Goal: Task Accomplishment & Management: Use online tool/utility

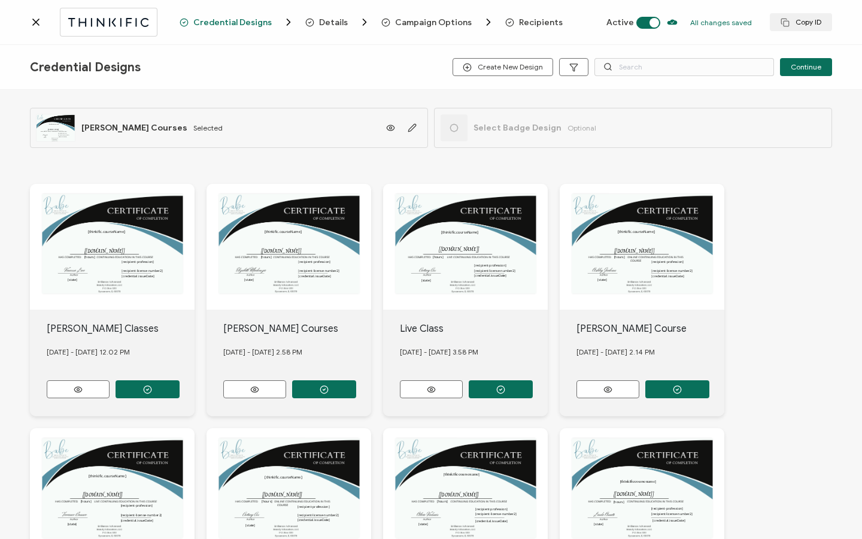
click at [527, 25] on span "Recipients" at bounding box center [541, 22] width 44 height 9
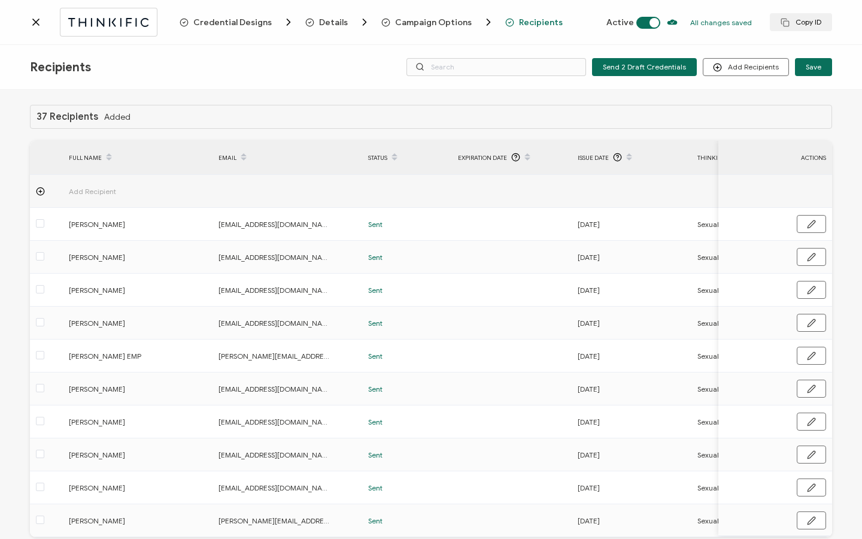
click at [32, 26] on icon at bounding box center [36, 22] width 12 height 12
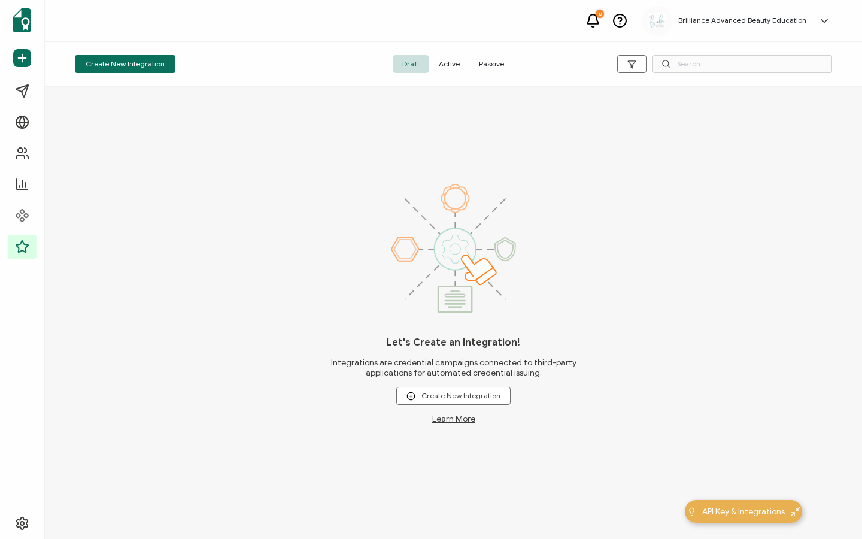
click at [448, 64] on span "Active" at bounding box center [449, 64] width 40 height 18
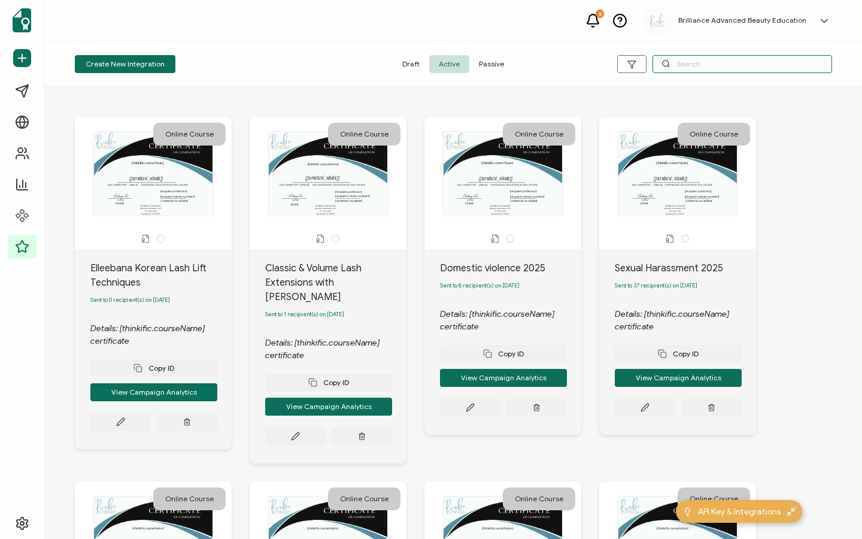
click at [699, 65] on input "text" at bounding box center [743, 64] width 180 height 18
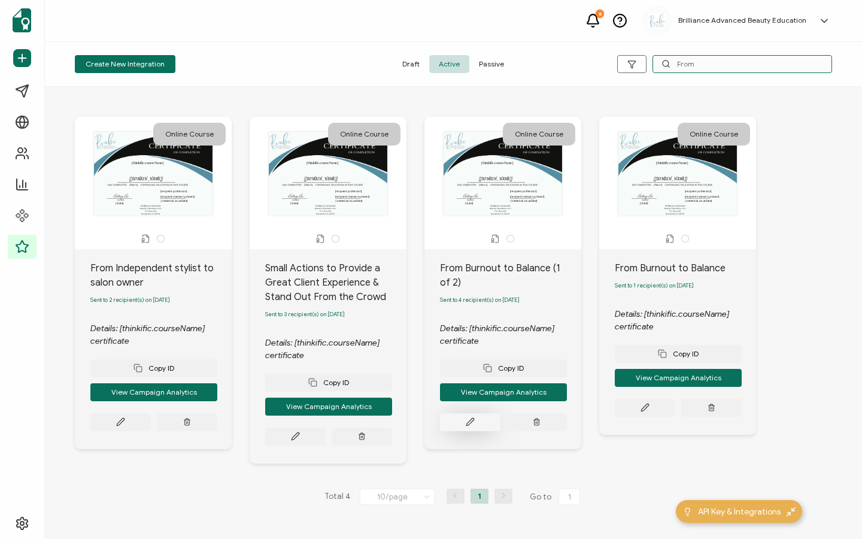
type input "From"
click at [151, 423] on button at bounding box center [120, 422] width 60 height 18
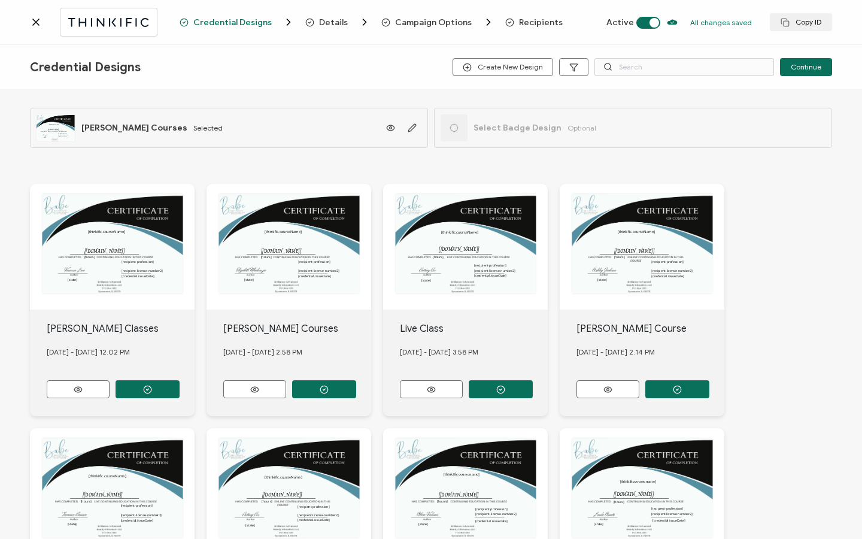
click at [525, 23] on span "Recipients" at bounding box center [541, 22] width 44 height 9
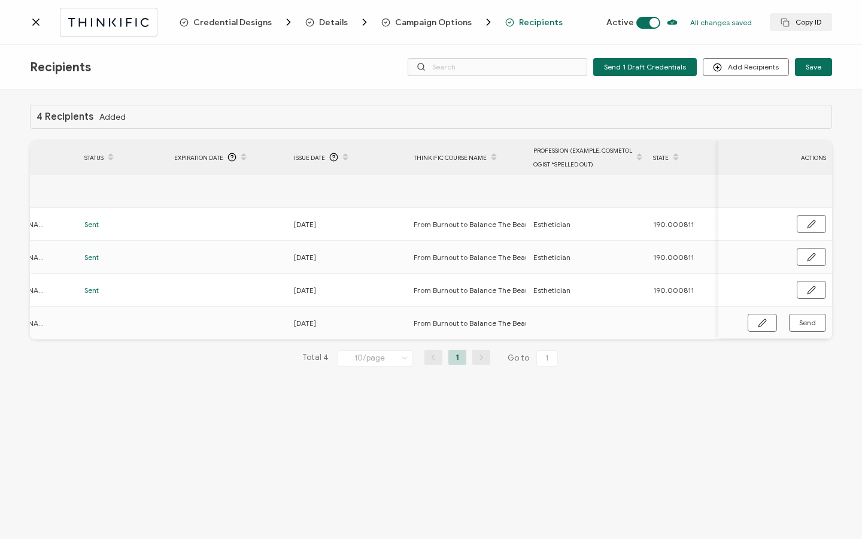
scroll to position [0, 572]
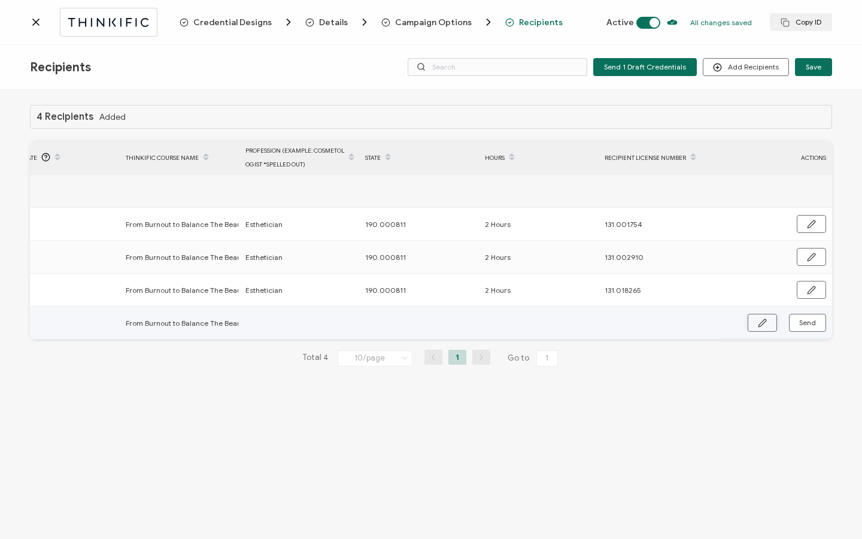
click at [768, 329] on button "button" at bounding box center [762, 323] width 29 height 18
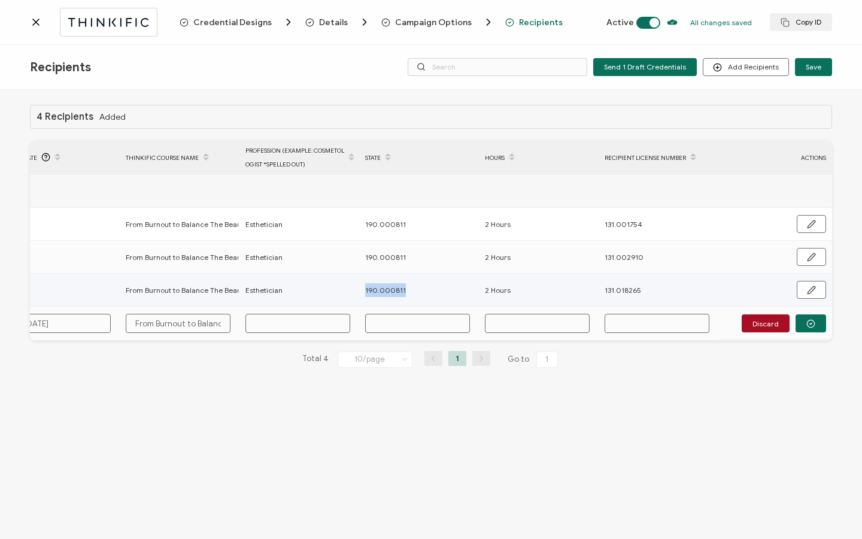
drag, startPoint x: 366, startPoint y: 290, endPoint x: 405, endPoint y: 289, distance: 39.0
click at [405, 289] on div "190.000811" at bounding box center [418, 290] width 119 height 14
copy span "190.000811"
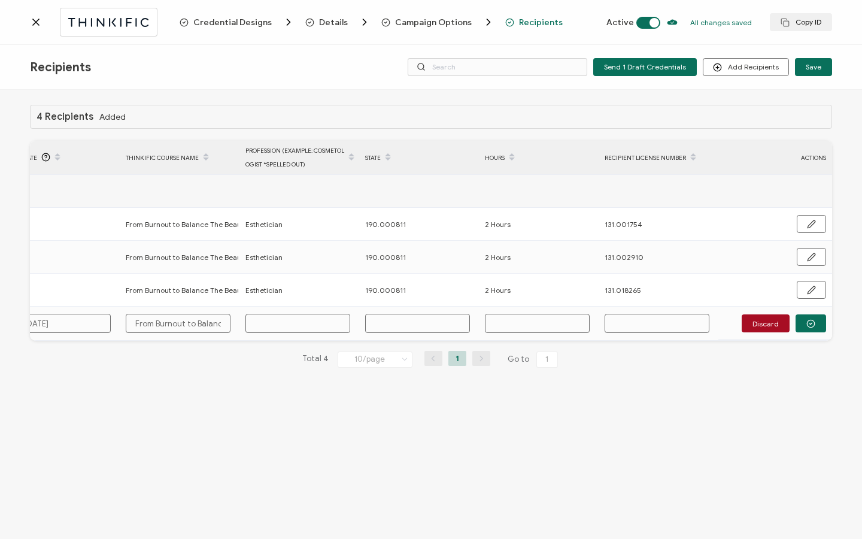
click at [402, 326] on input "text" at bounding box center [417, 323] width 105 height 19
paste input "190.000811"
type input "190.000811"
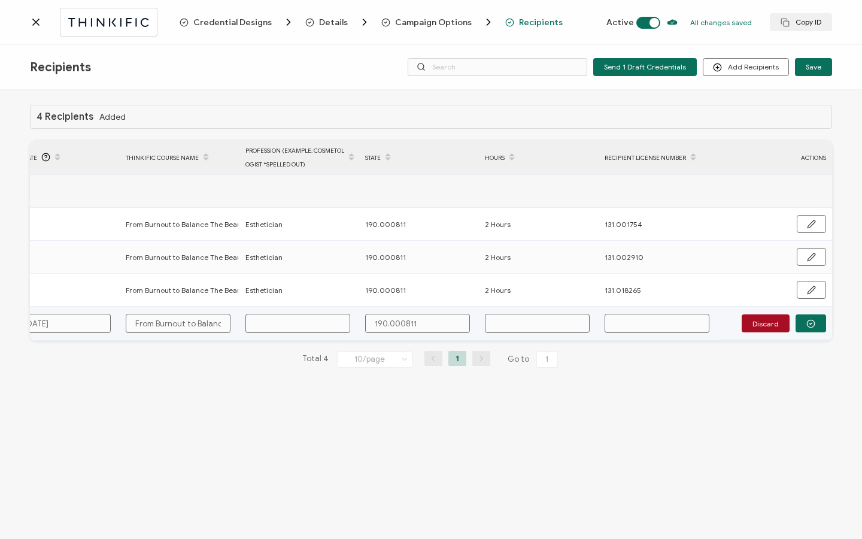
click at [308, 322] on input "text" at bounding box center [298, 323] width 105 height 19
type input "E"
type input "Es"
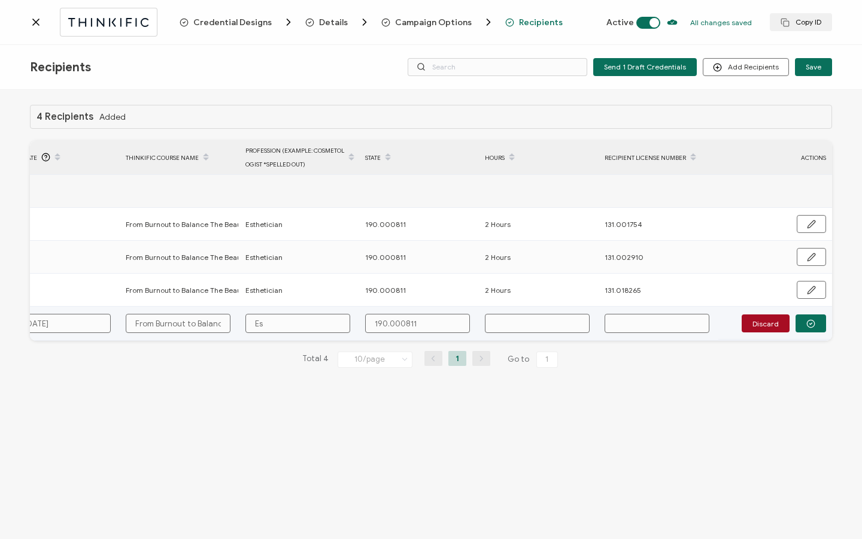
type input "Est"
type input "Esth"
type input "Esthe"
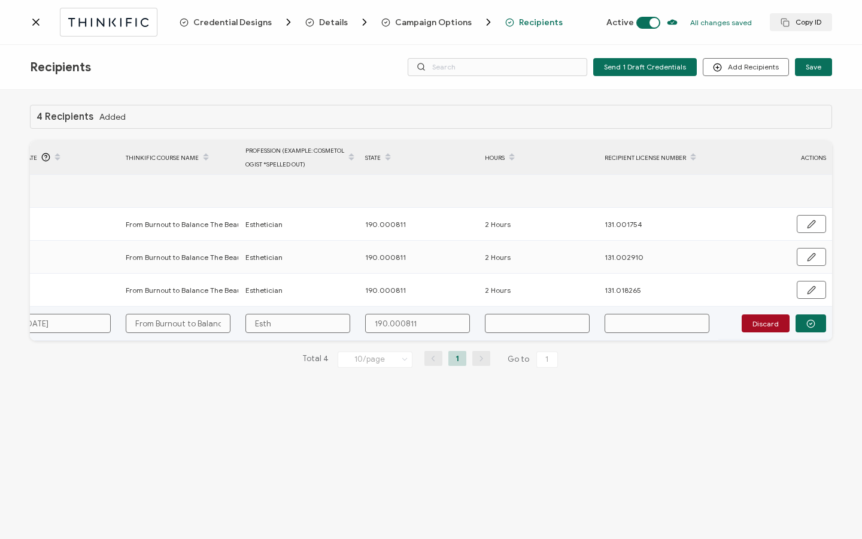
type input "Esthe"
type input "Esthet"
type input "Estheti"
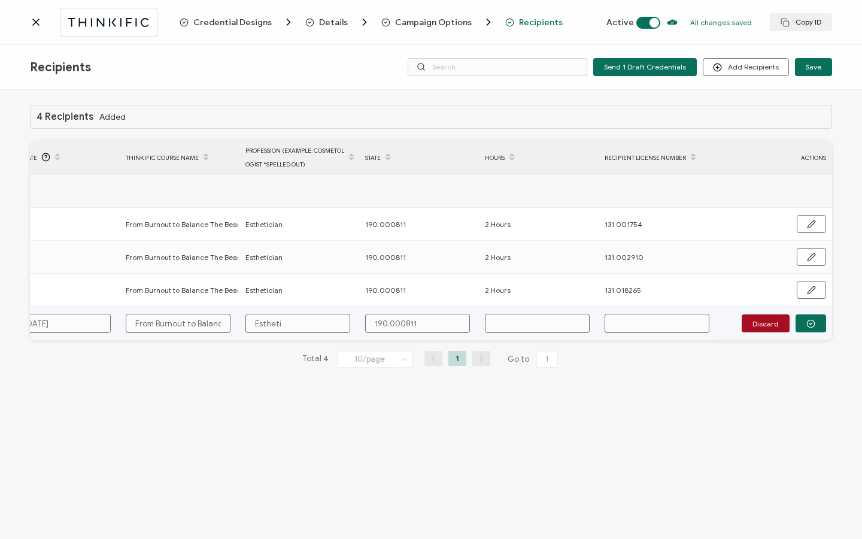
type input "Esthetic"
type input "Esthetici"
type input "Estheticia"
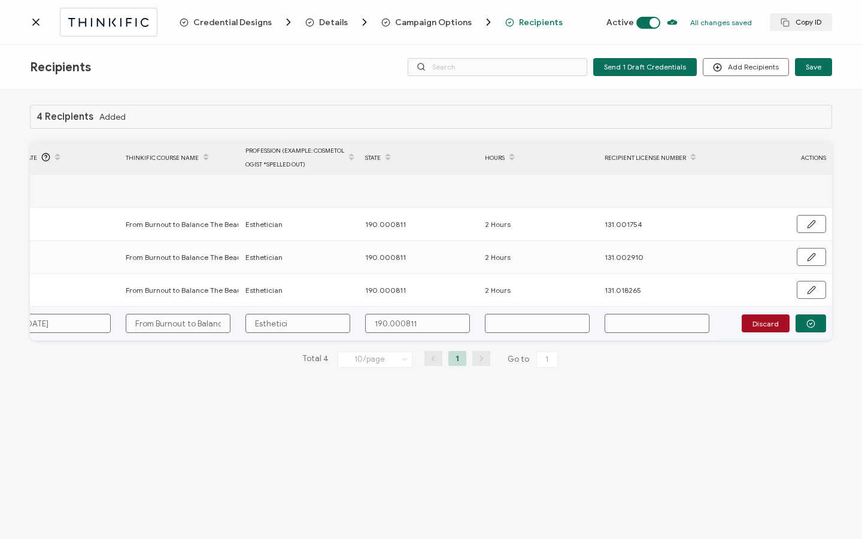
type input "Estheticia"
type input "Esthetician"
type input "2"
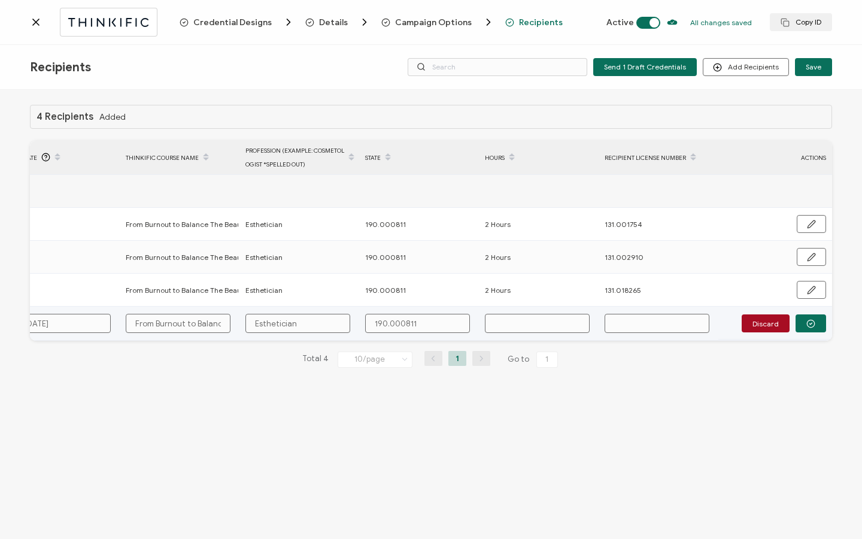
type input "2"
type input "2 H"
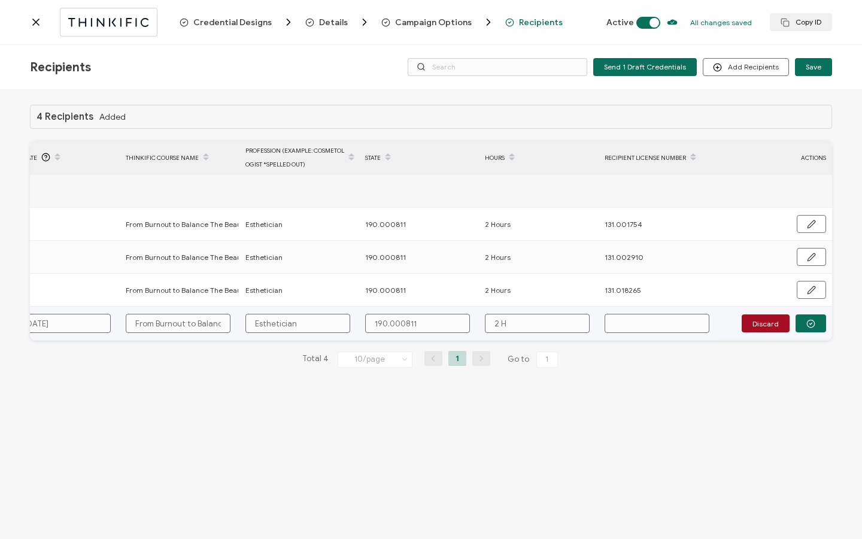
type input "2 Ho"
type input "2 Hou"
type input "2 Hour"
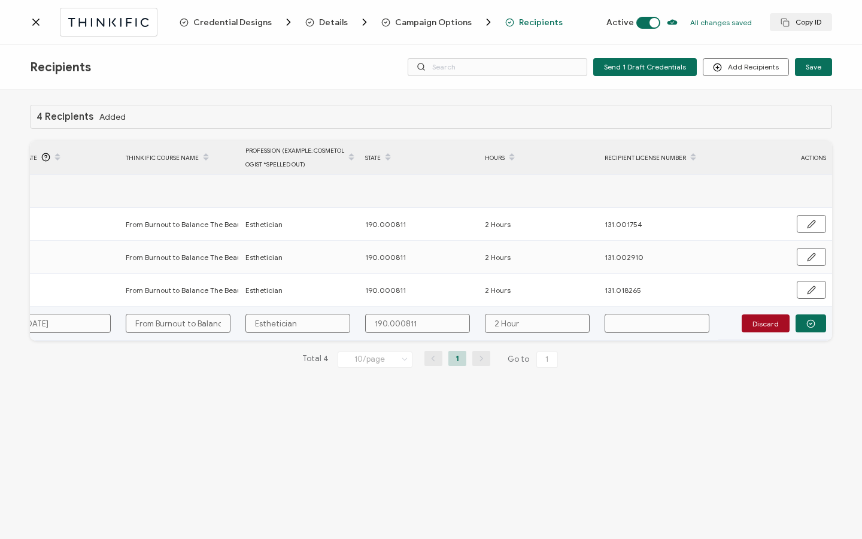
type input "2 Hour"
type input "2 Hours"
paste input "131.018223"
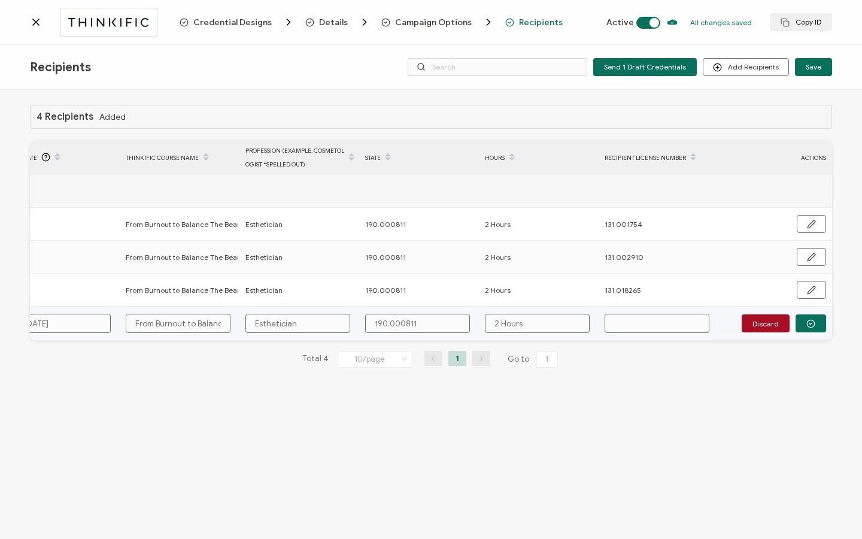
type input "131.018223"
click at [803, 328] on button "button" at bounding box center [811, 323] width 31 height 18
click at [767, 326] on span "Send" at bounding box center [762, 323] width 9 height 9
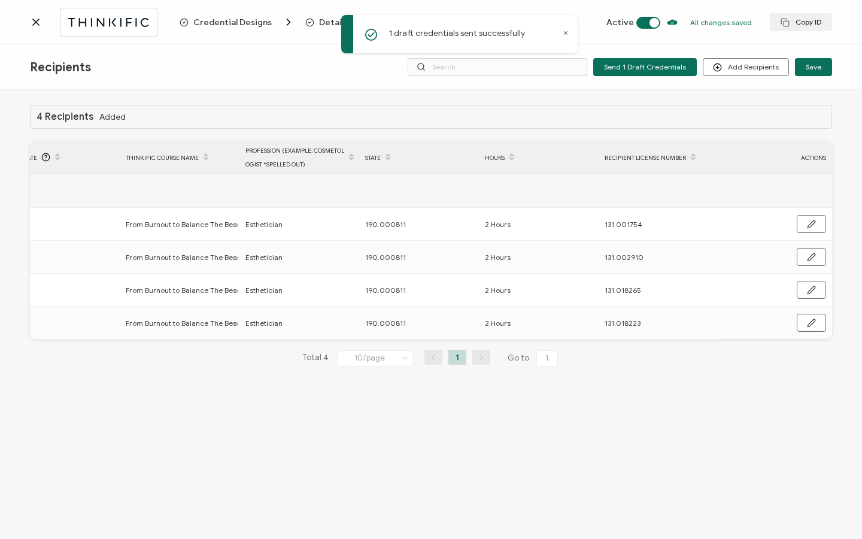
click at [40, 25] on icon at bounding box center [36, 22] width 12 height 12
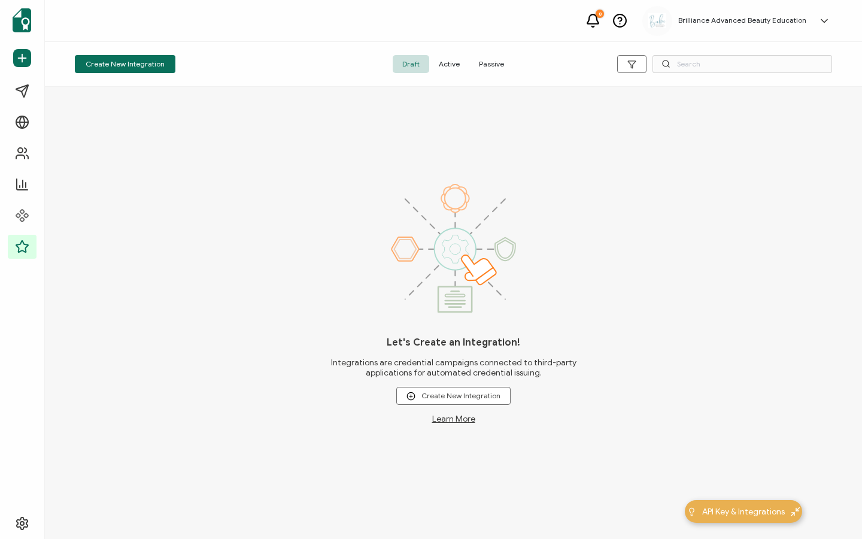
click at [450, 72] on span "Active" at bounding box center [449, 64] width 40 height 18
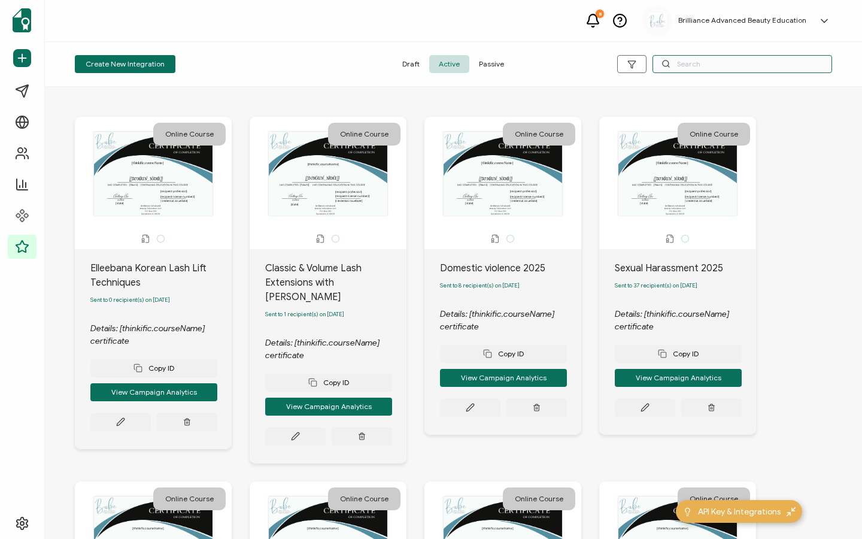
click at [693, 62] on input "text" at bounding box center [743, 64] width 180 height 18
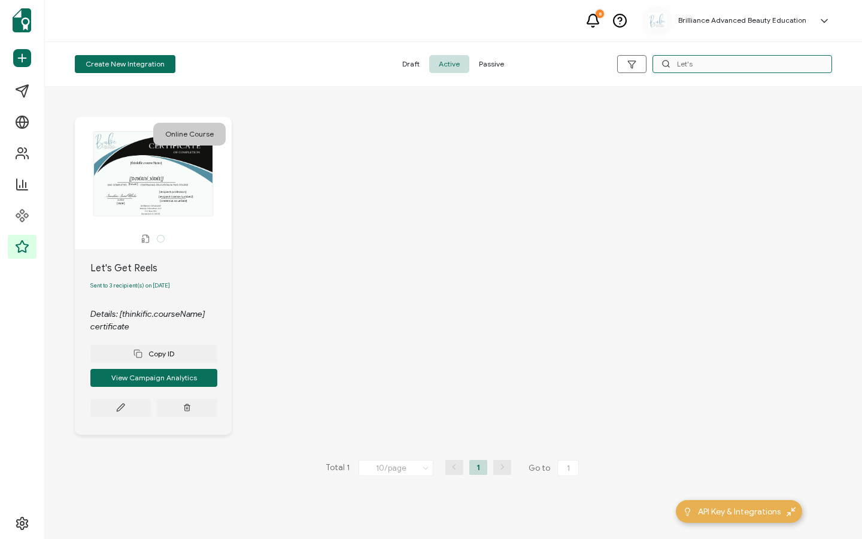
type input "Let's"
click at [123, 421] on div "Let's Get Reels Sent to 3 recipient(s) on [DATE] Details: [thinkific.courseName…" at bounding box center [153, 342] width 157 height 186
click at [124, 412] on icon at bounding box center [120, 407] width 9 height 9
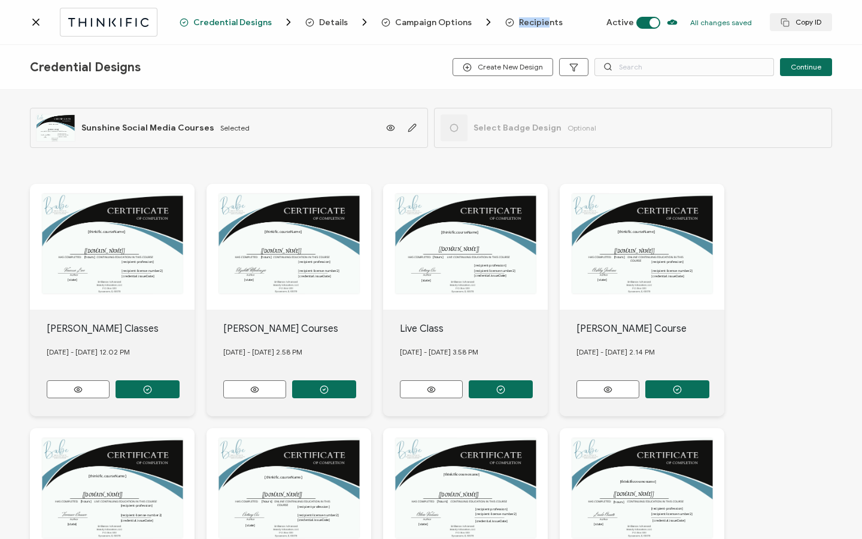
click at [537, 18] on span "Recipients" at bounding box center [541, 22] width 44 height 9
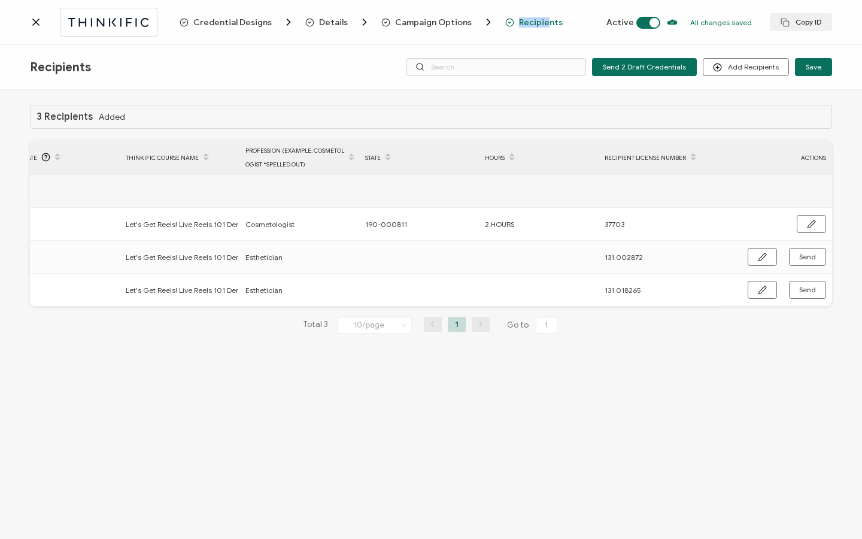
scroll to position [0, 572]
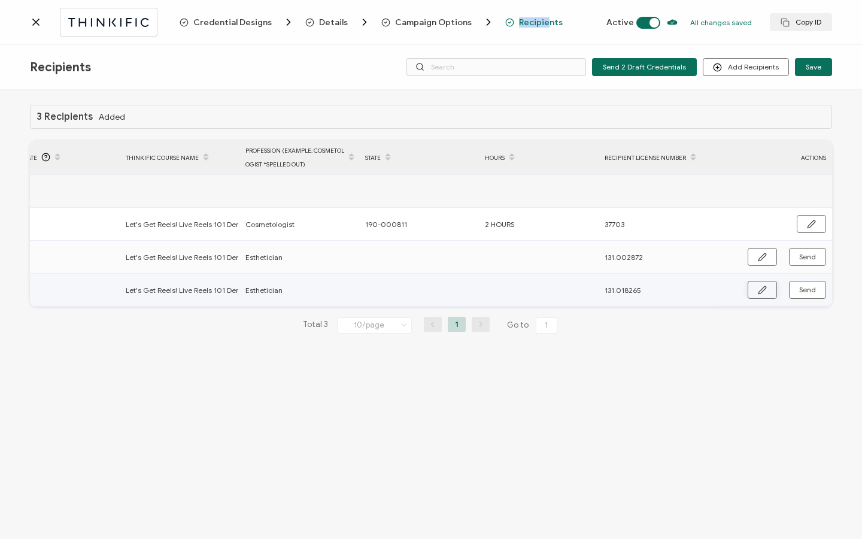
click at [755, 285] on button "button" at bounding box center [762, 290] width 29 height 18
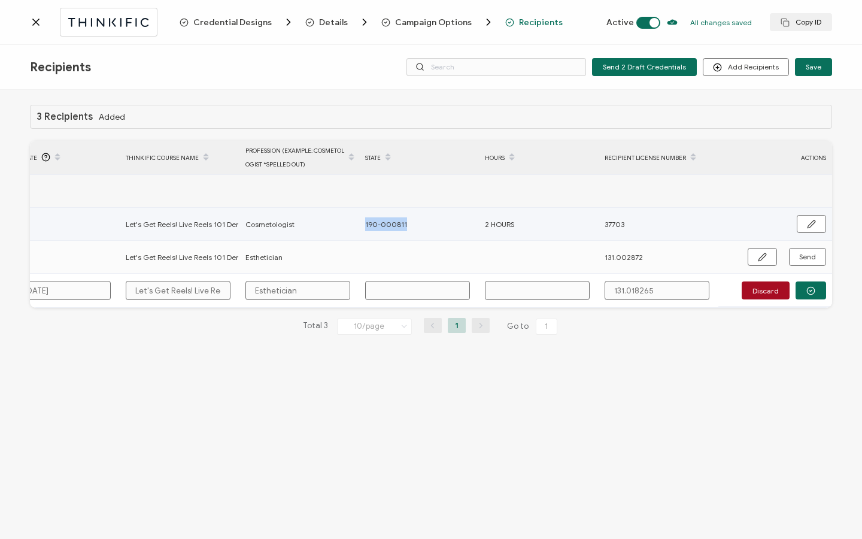
drag, startPoint x: 362, startPoint y: 225, endPoint x: 425, endPoint y: 228, distance: 62.3
click at [425, 228] on div "190-000811" at bounding box center [418, 224] width 119 height 14
copy span "190-000811"
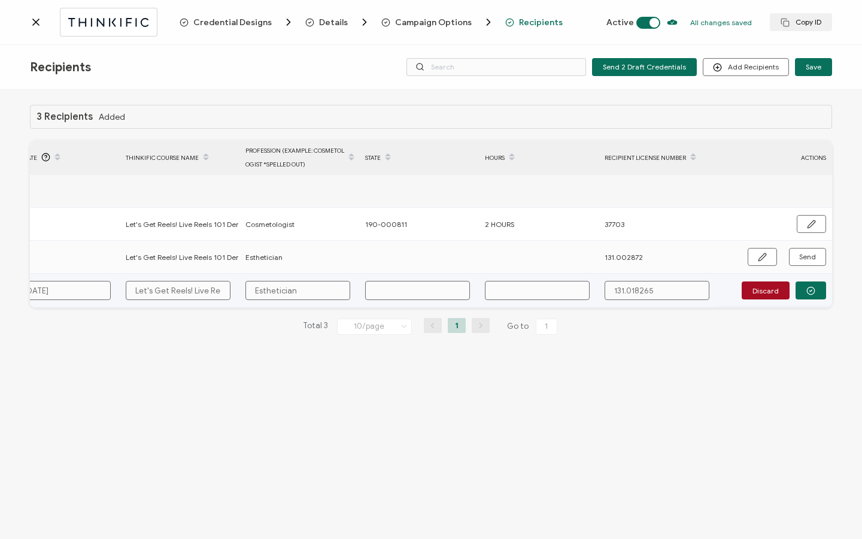
click at [401, 289] on input "text" at bounding box center [417, 290] width 105 height 19
paste input "190-000811"
type input "190-000811"
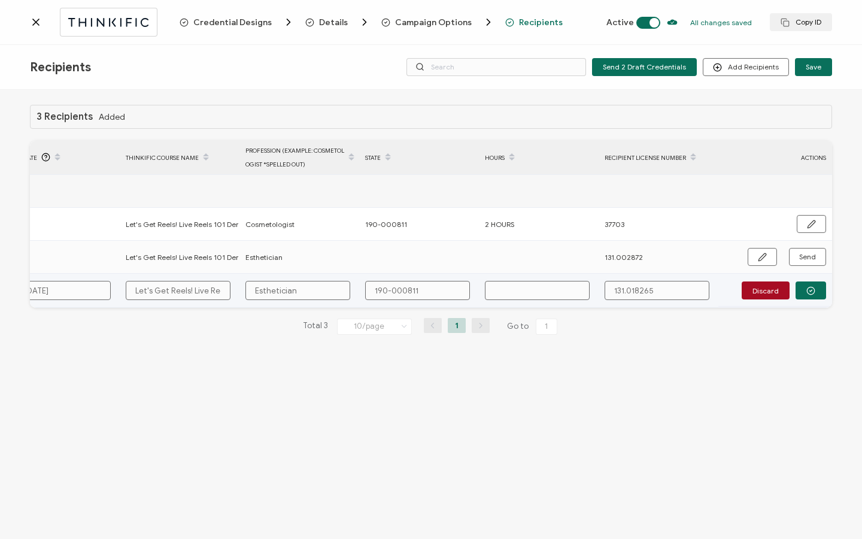
click at [525, 289] on input "text" at bounding box center [537, 290] width 105 height 19
type input "2"
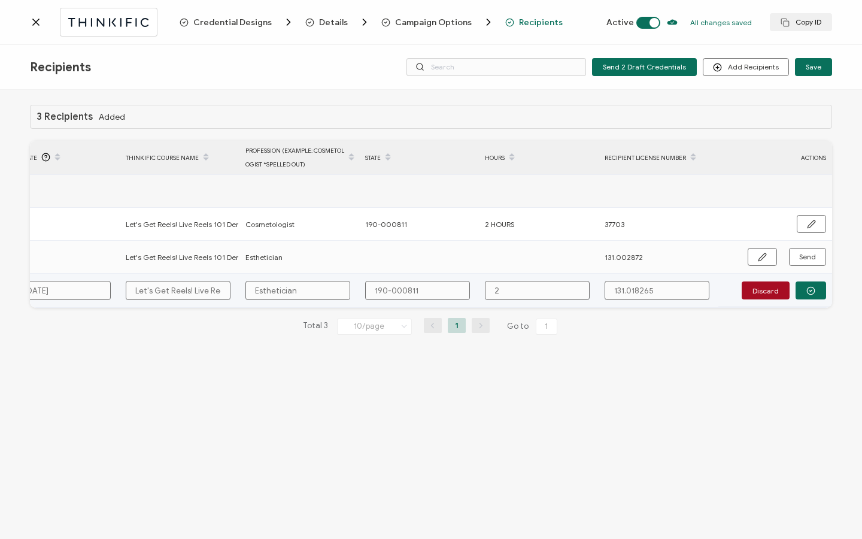
type input "2 H"
type input "2 Ho"
type input "2 Hou"
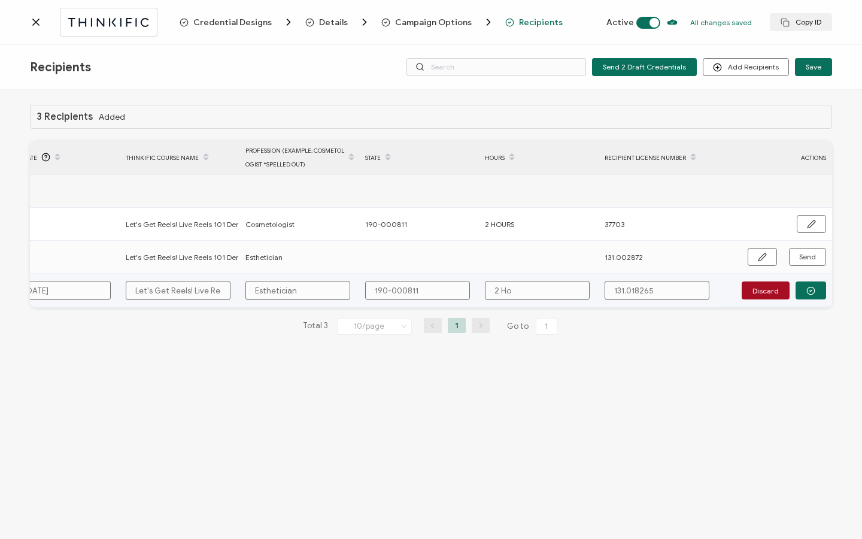
type input "2 Hou"
type input "2 Hour"
type input "2 Hours"
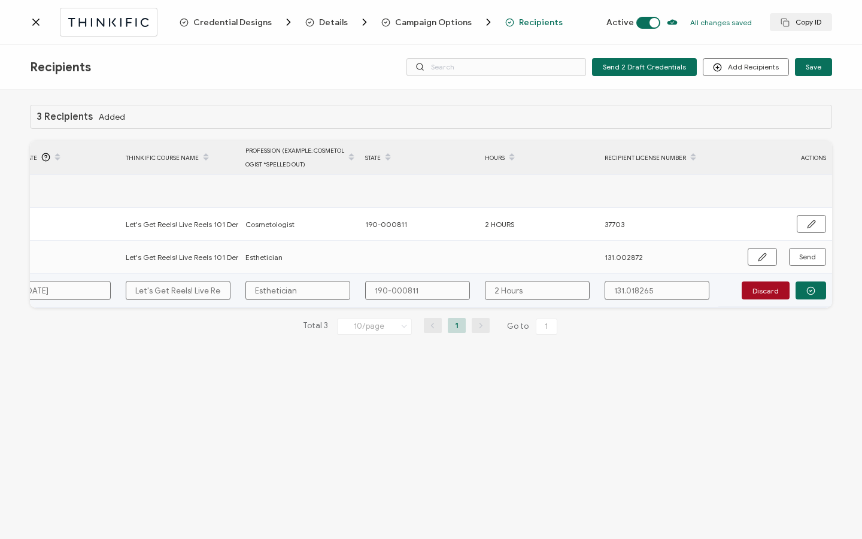
type input "2 Hours"
click at [393, 292] on input "190-000811" at bounding box center [417, 290] width 105 height 19
type input "190000811"
type input "190.000811"
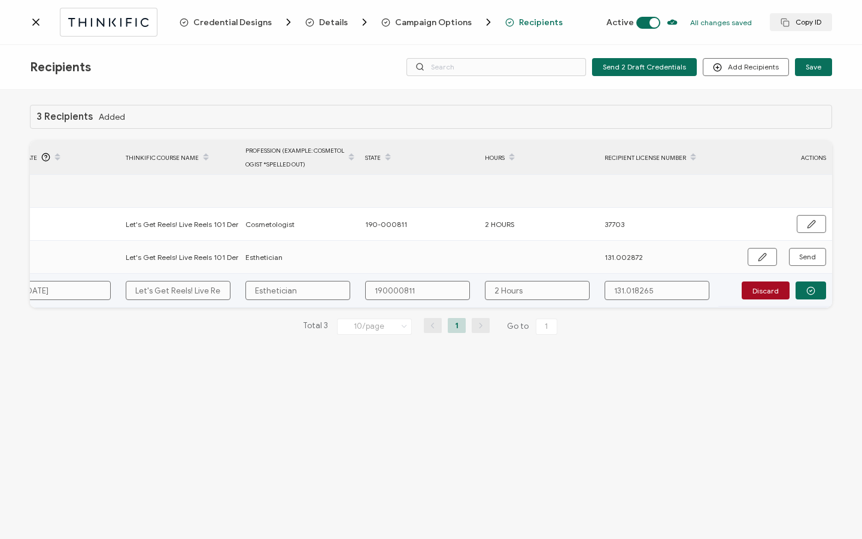
type input "190.000811"
click at [810, 290] on icon "button" at bounding box center [811, 291] width 2 height 2
click at [767, 291] on span "Send" at bounding box center [762, 290] width 9 height 9
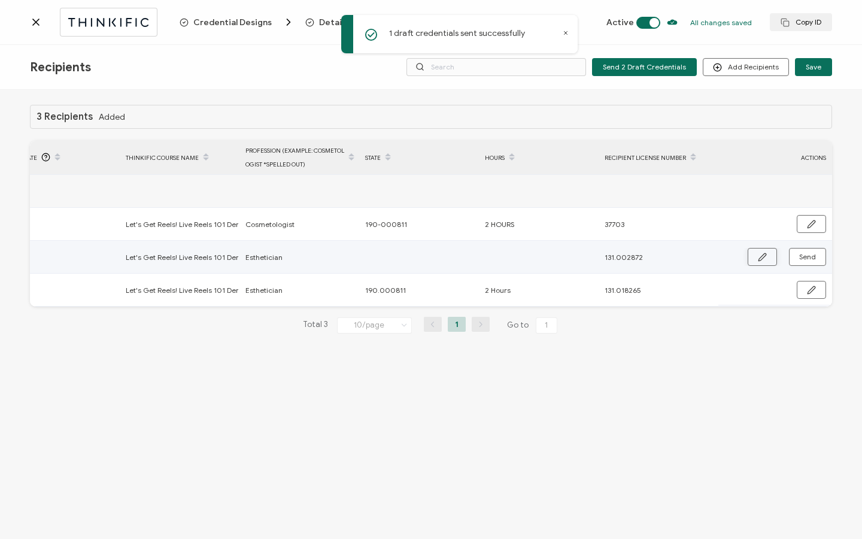
click at [773, 256] on button "button" at bounding box center [762, 257] width 29 height 18
click at [390, 258] on input "text" at bounding box center [417, 257] width 105 height 19
paste input "190-000811"
type input "190-000811"
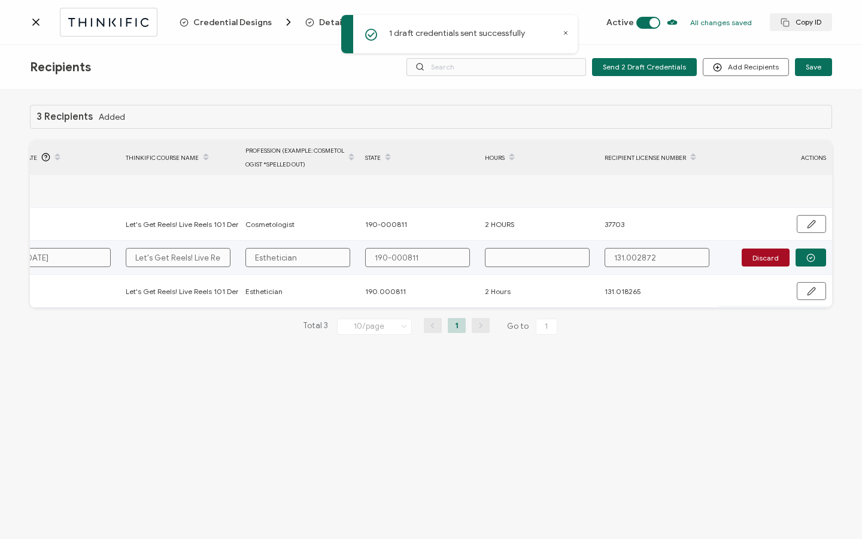
type input "190-000811"
click at [529, 260] on input "text" at bounding box center [537, 257] width 105 height 19
type input "2"
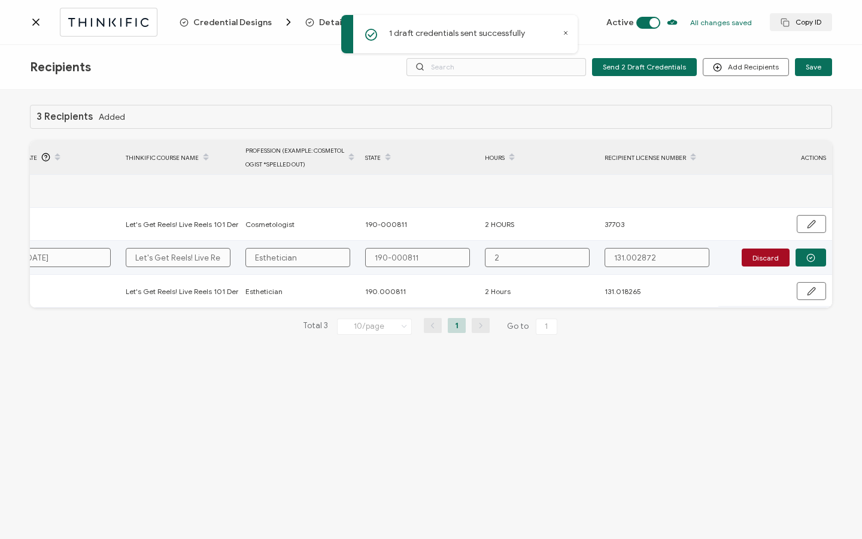
type input "2"
type input "2 H"
type input "2 Ho"
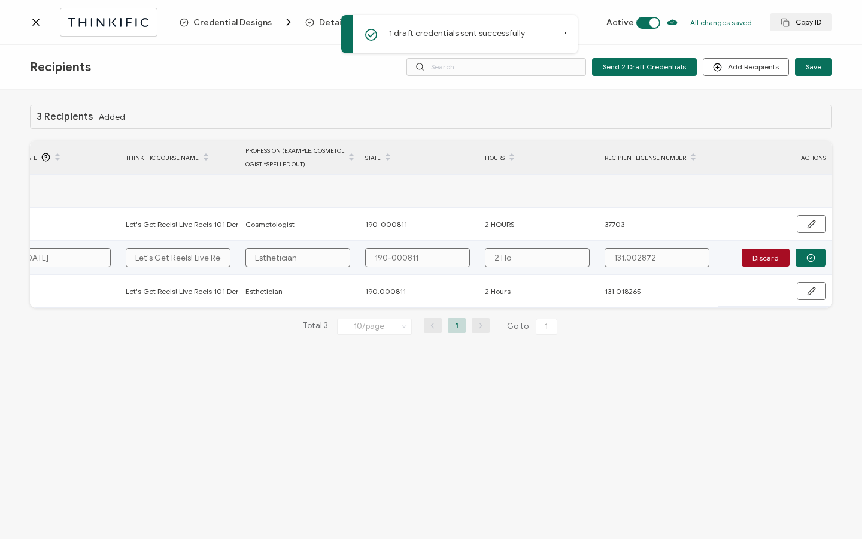
type input "2 Hou"
type input "2 Hour"
type input "2 Hours"
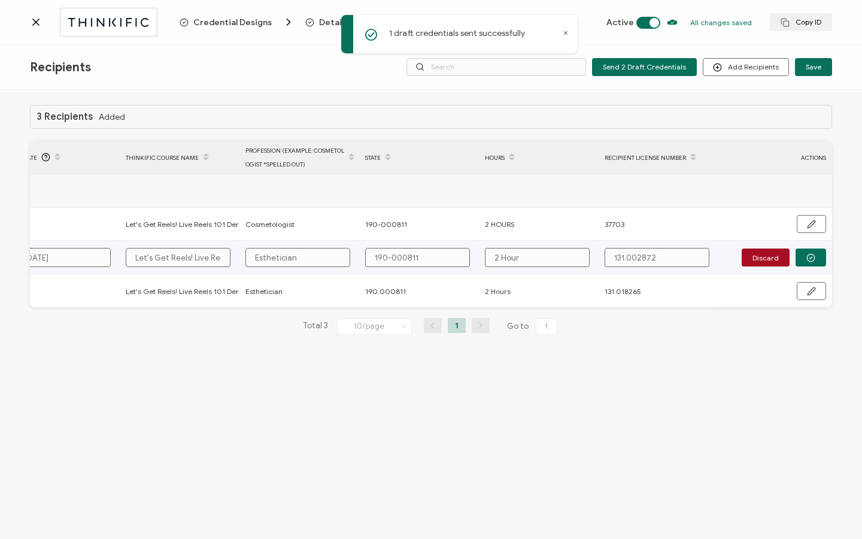
type input "2 Hours"
click at [390, 258] on input "190-000811" at bounding box center [417, 257] width 105 height 19
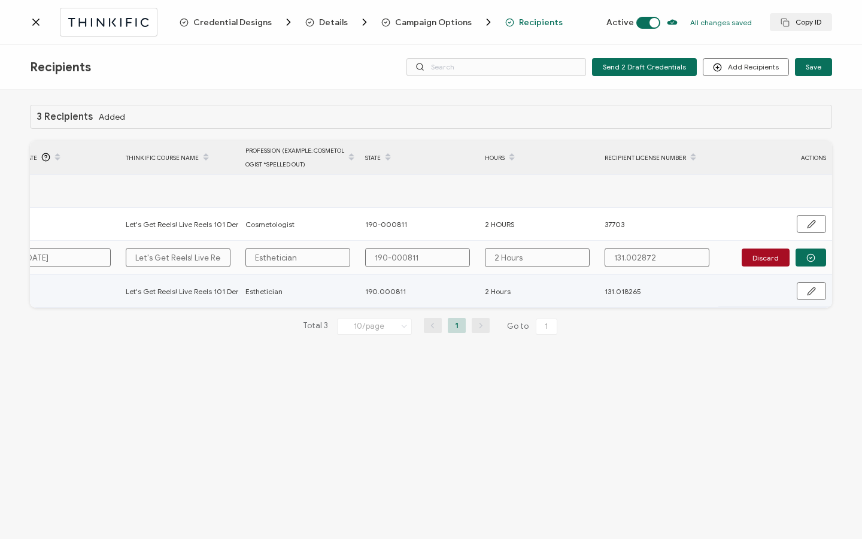
type input "190000811"
type input "190.000811"
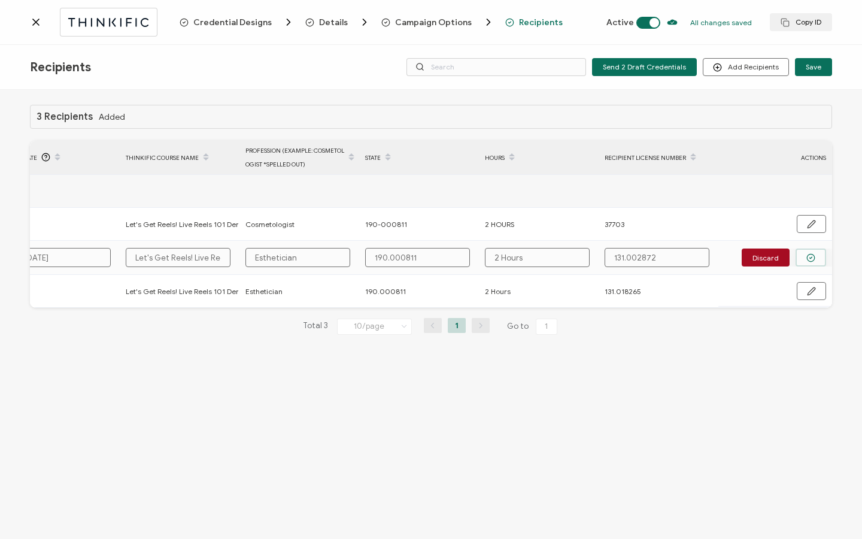
type input "190.000811"
click at [817, 255] on button "button" at bounding box center [811, 258] width 31 height 18
click at [817, 255] on button "Send" at bounding box center [807, 257] width 37 height 18
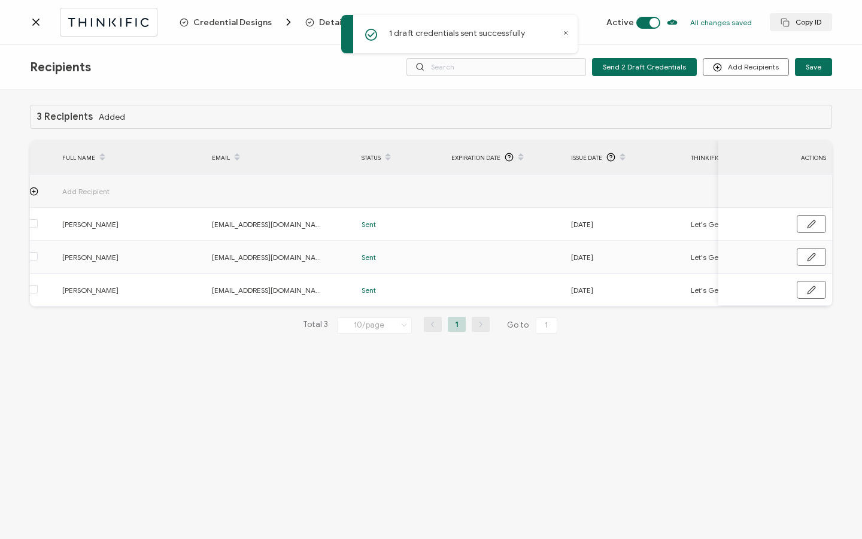
scroll to position [0, 0]
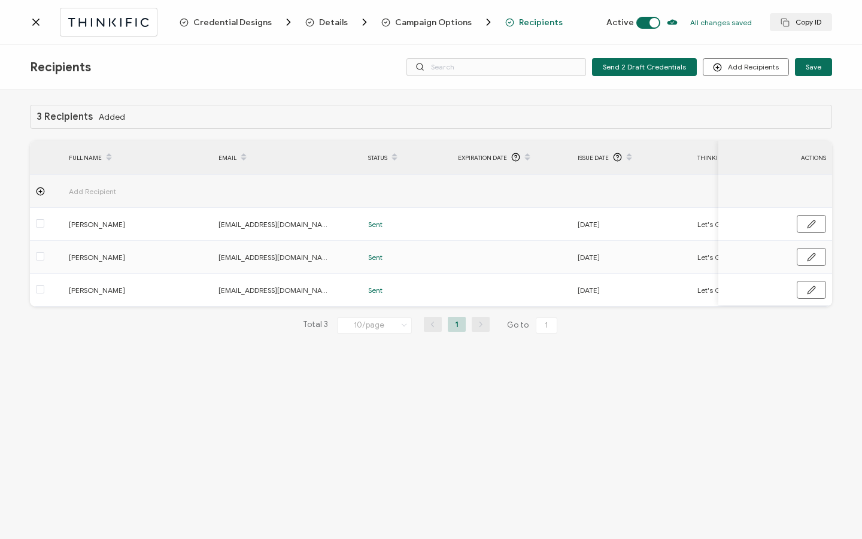
click at [32, 23] on icon at bounding box center [36, 22] width 12 height 12
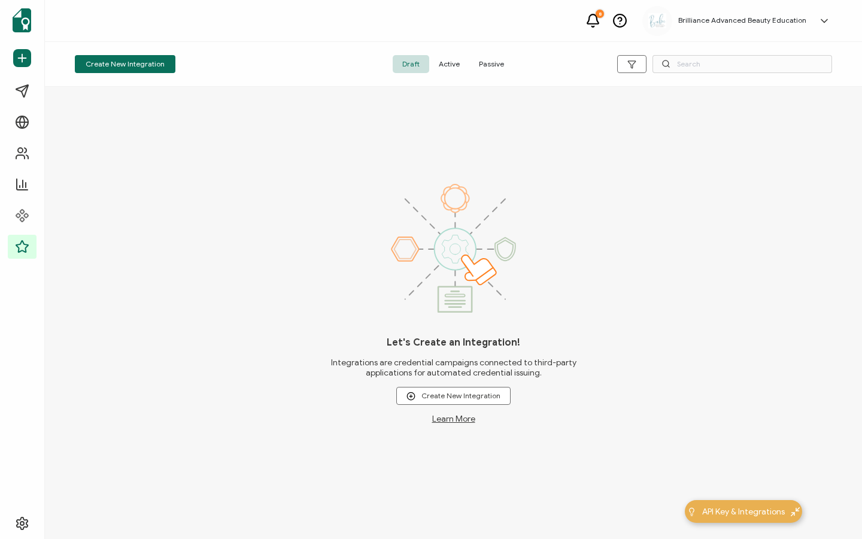
click at [458, 68] on span "Active" at bounding box center [449, 64] width 40 height 18
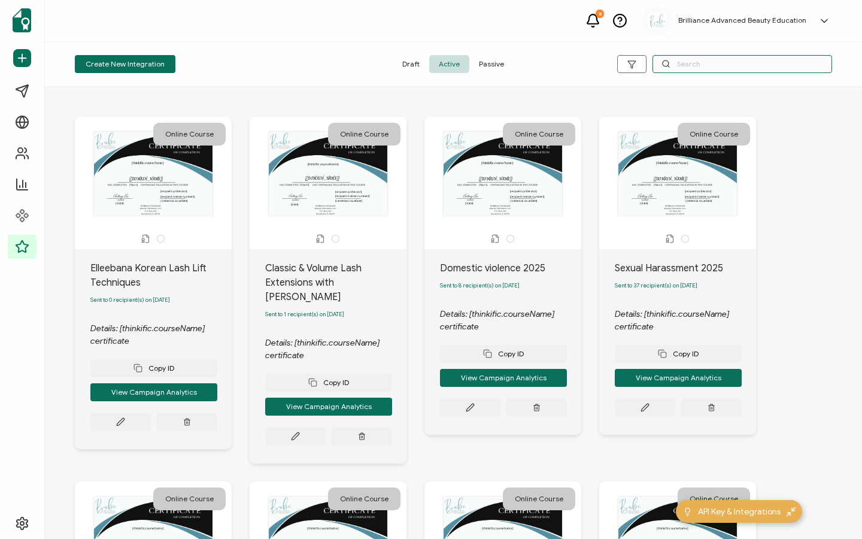
click at [712, 67] on input "text" at bounding box center [743, 64] width 180 height 18
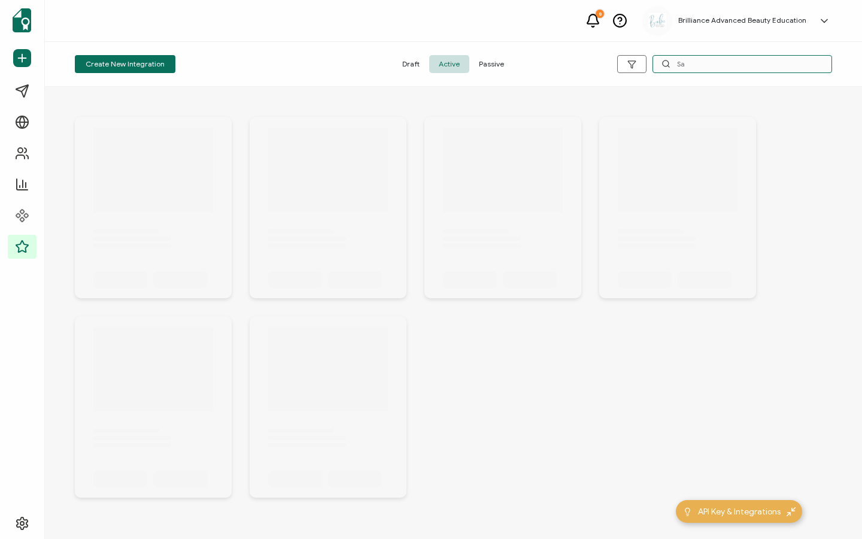
type input "S"
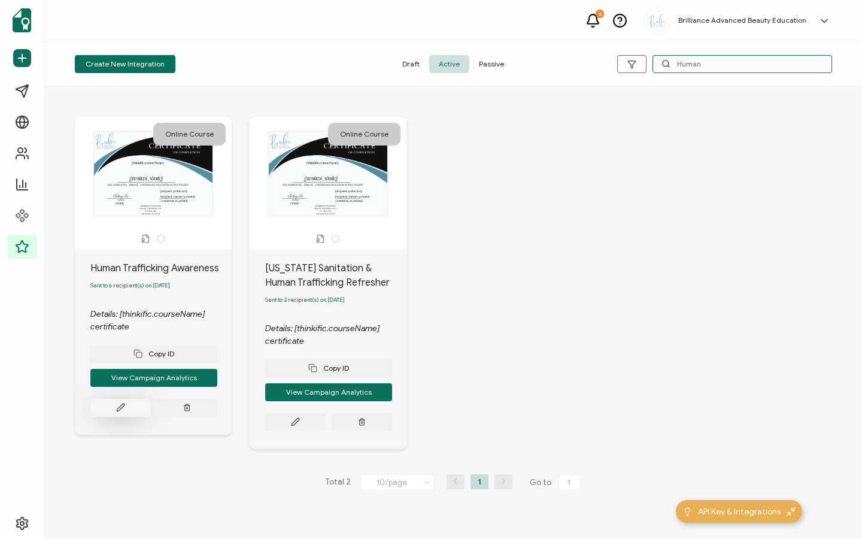
type input "Human"
click at [122, 412] on icon at bounding box center [120, 407] width 9 height 9
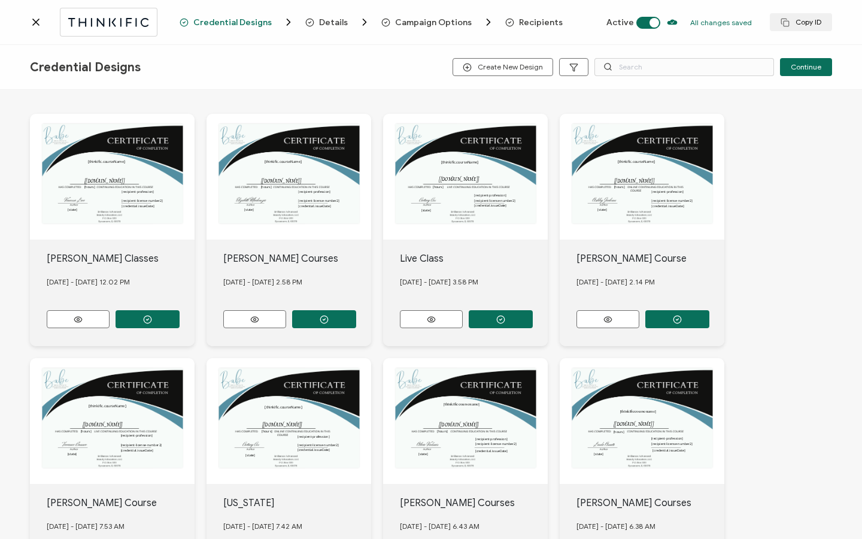
click at [529, 25] on span "Recipients" at bounding box center [541, 22] width 44 height 9
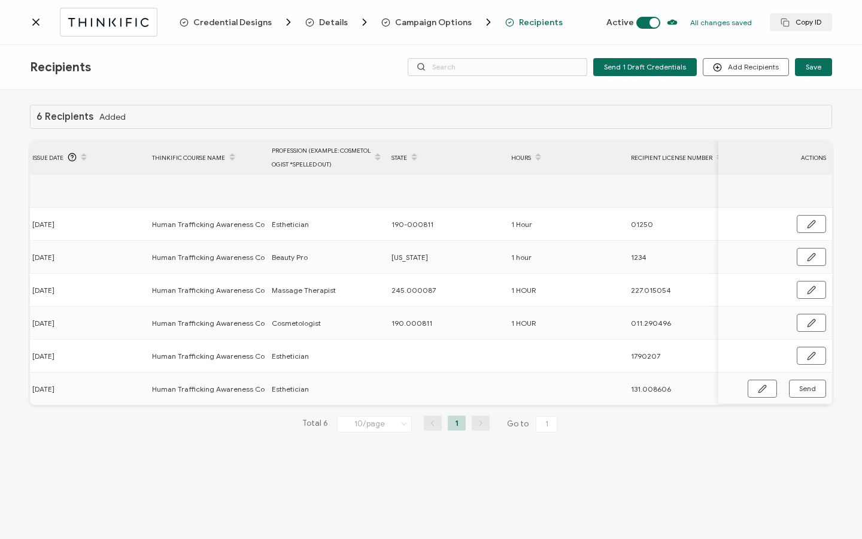
scroll to position [0, 572]
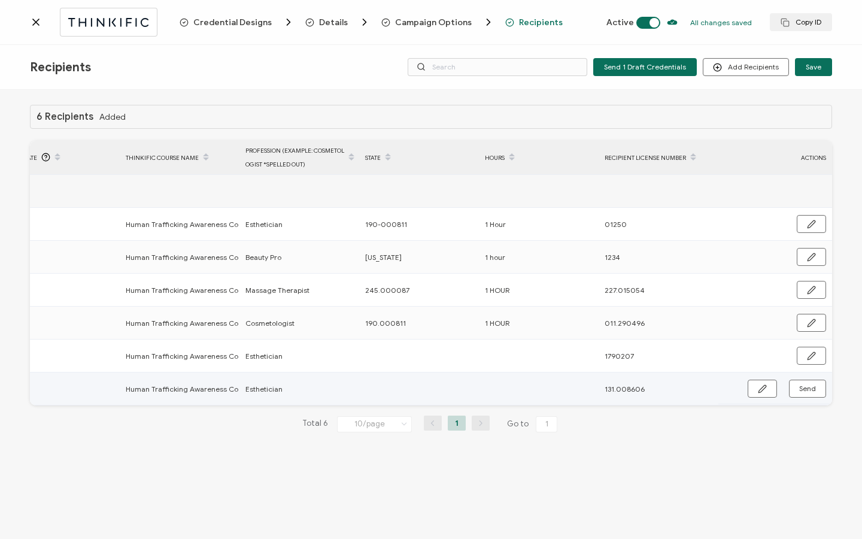
click at [778, 390] on div "Send" at bounding box center [787, 389] width 78 height 18
click at [764, 387] on icon "button" at bounding box center [762, 388] width 9 height 9
drag, startPoint x: 411, startPoint y: 323, endPoint x: 364, endPoint y: 323, distance: 46.7
click at [364, 323] on div "190.000811" at bounding box center [418, 323] width 119 height 14
copy span "190.000811"
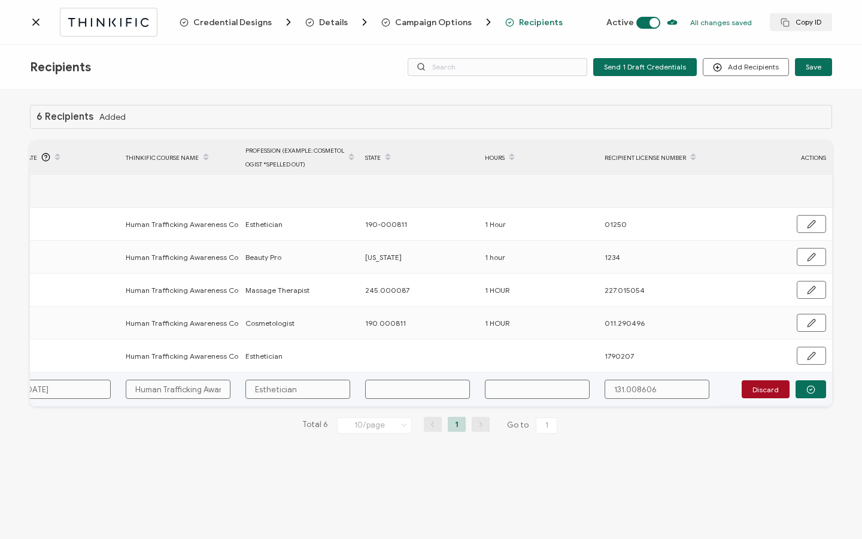
click at [398, 381] on input "text" at bounding box center [417, 389] width 105 height 19
paste input "190.000811"
type input "190.000811"
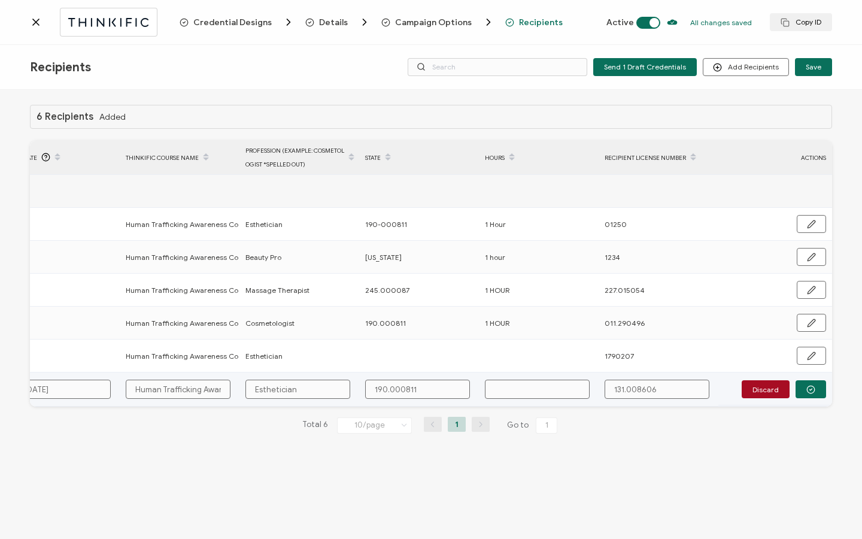
click at [556, 392] on input "text" at bounding box center [537, 389] width 105 height 19
type input "1"
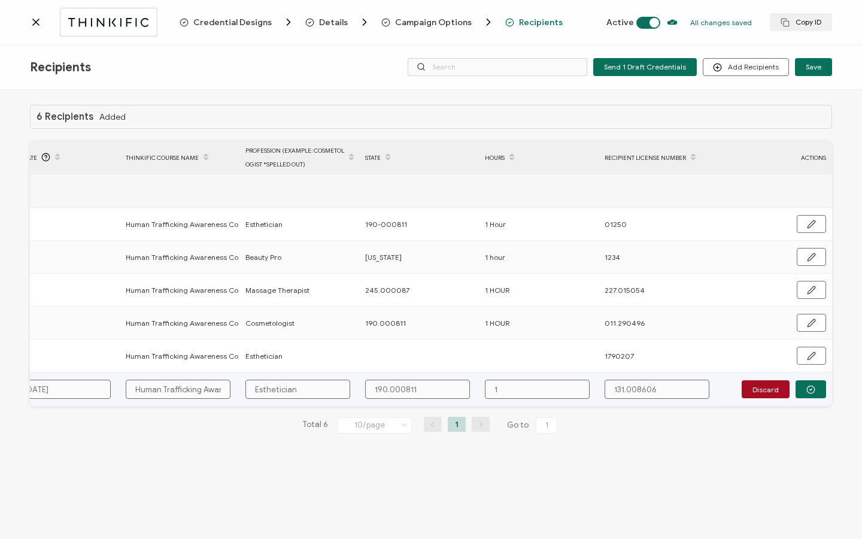
type input "1 H"
type input "1 Ho"
type input "1 Hou"
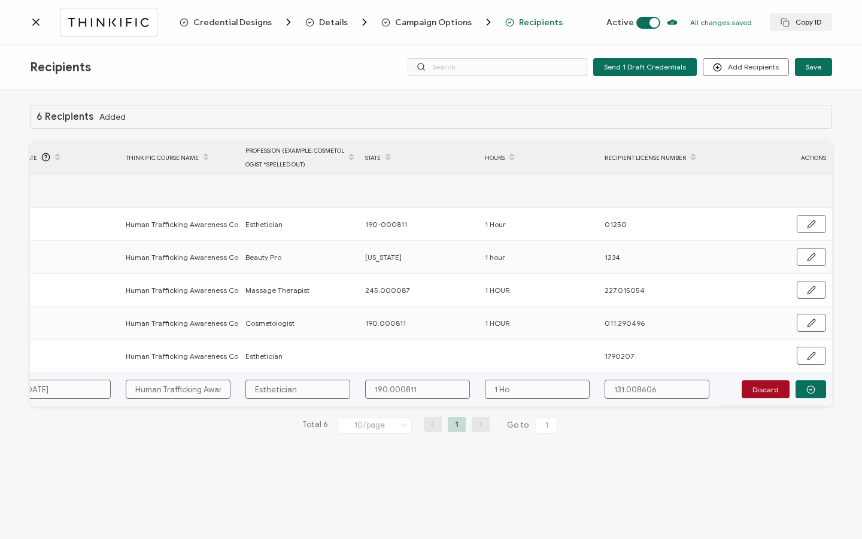
type input "1 Hou"
type input "1 Hour"
click at [808, 386] on circle "button" at bounding box center [811, 390] width 8 height 8
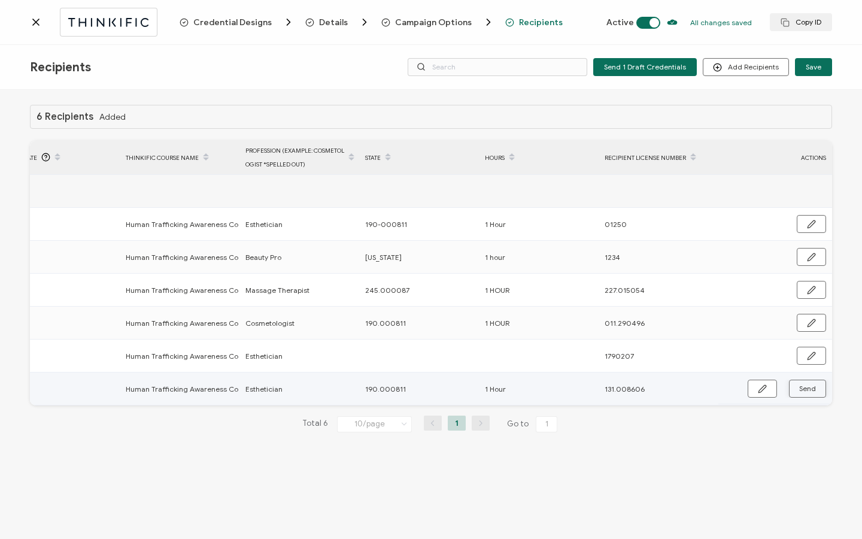
click at [767, 387] on span "Send" at bounding box center [762, 388] width 9 height 9
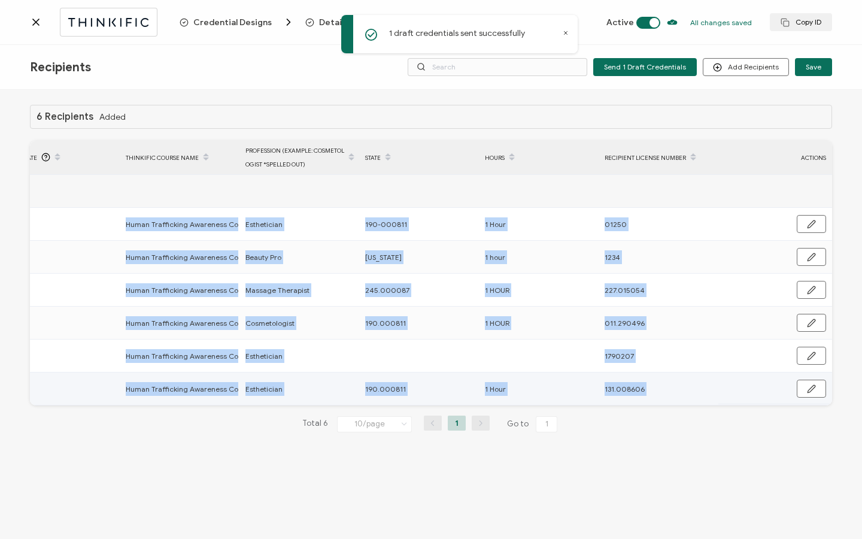
drag, startPoint x: 682, startPoint y: 408, endPoint x: 549, endPoint y: 407, distance: 133.0
click at [549, 407] on div "6 Recipients Added FULL NAME EMAIL Status Expiration Date Issue Date Thinkific …" at bounding box center [431, 278] width 802 height 347
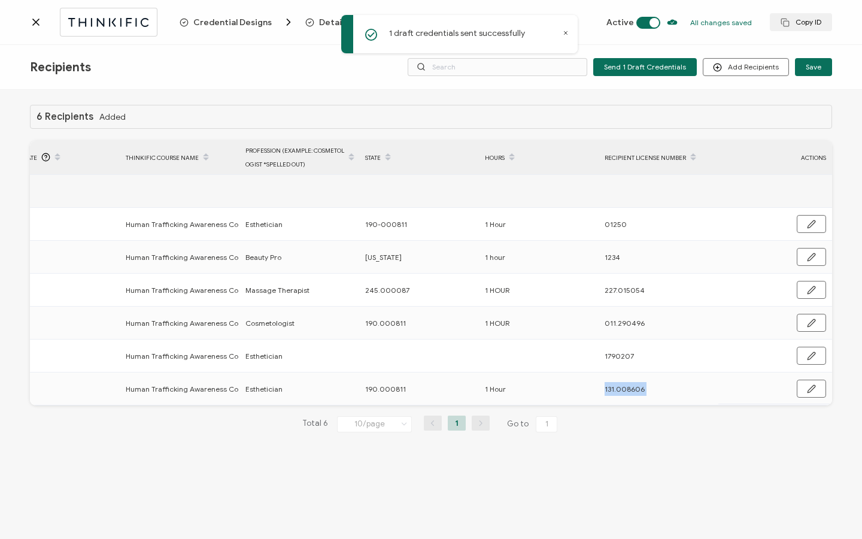
drag, startPoint x: 550, startPoint y: 404, endPoint x: 231, endPoint y: 410, distance: 319.8
click at [231, 410] on div "6 Recipients Added FULL NAME EMAIL Status Expiration Date Issue Date Thinkific …" at bounding box center [431, 278] width 802 height 347
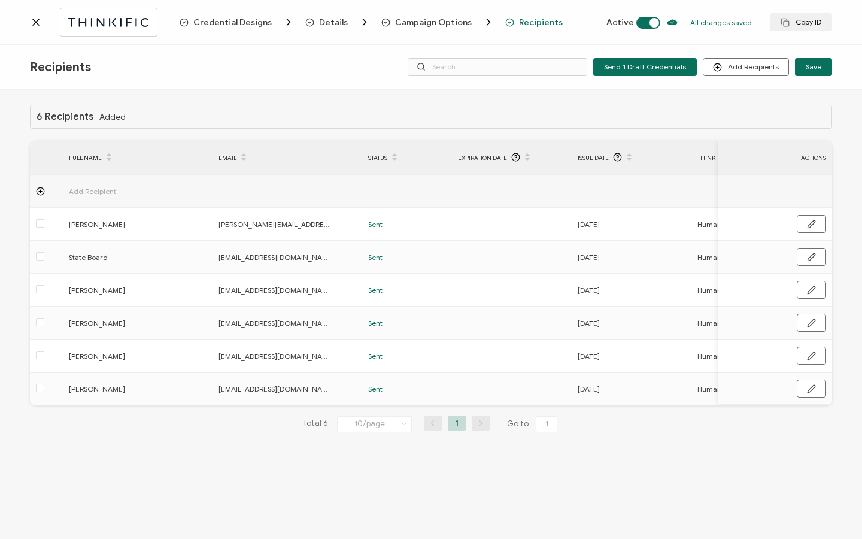
click at [41, 26] on icon at bounding box center [36, 22] width 12 height 12
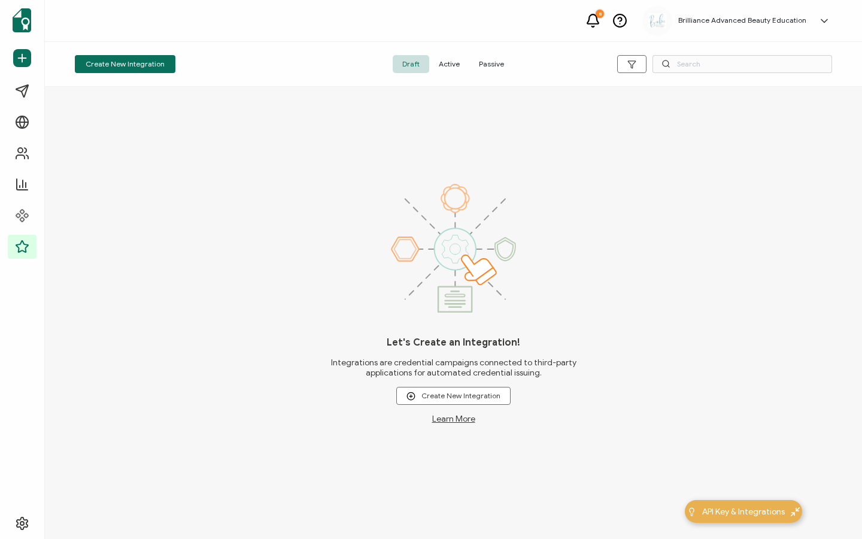
click at [451, 67] on span "Active" at bounding box center [449, 64] width 40 height 18
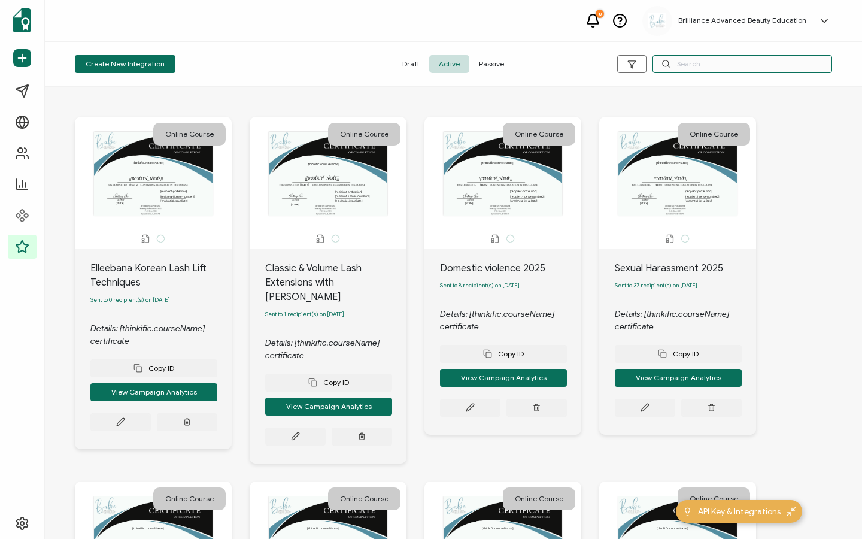
click at [731, 66] on input "text" at bounding box center [743, 64] width 180 height 18
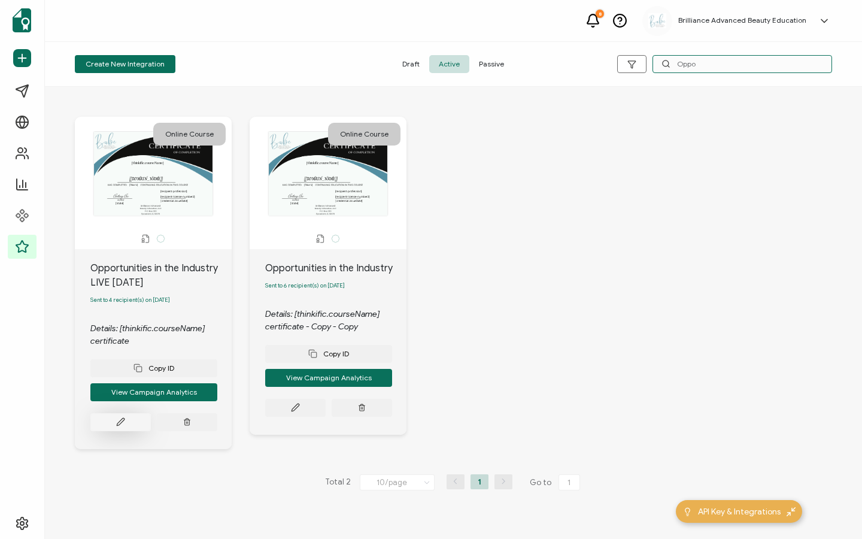
type input "Oppo"
click at [119, 422] on icon at bounding box center [120, 421] width 9 height 9
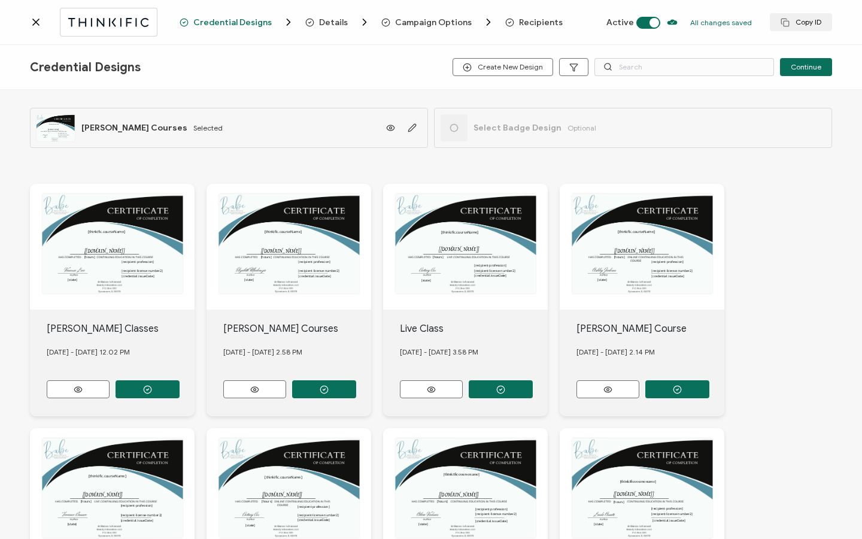
click at [537, 26] on span "Recipients" at bounding box center [541, 22] width 44 height 9
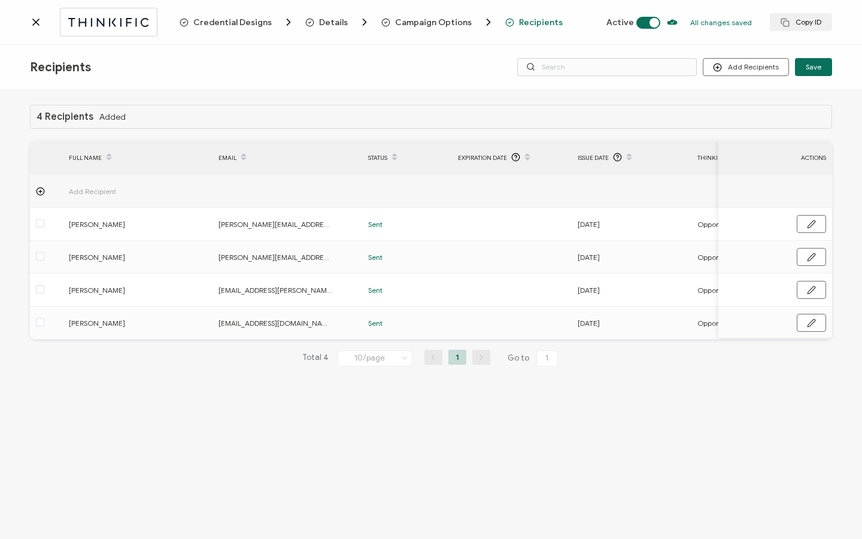
click at [34, 22] on icon at bounding box center [36, 22] width 12 height 12
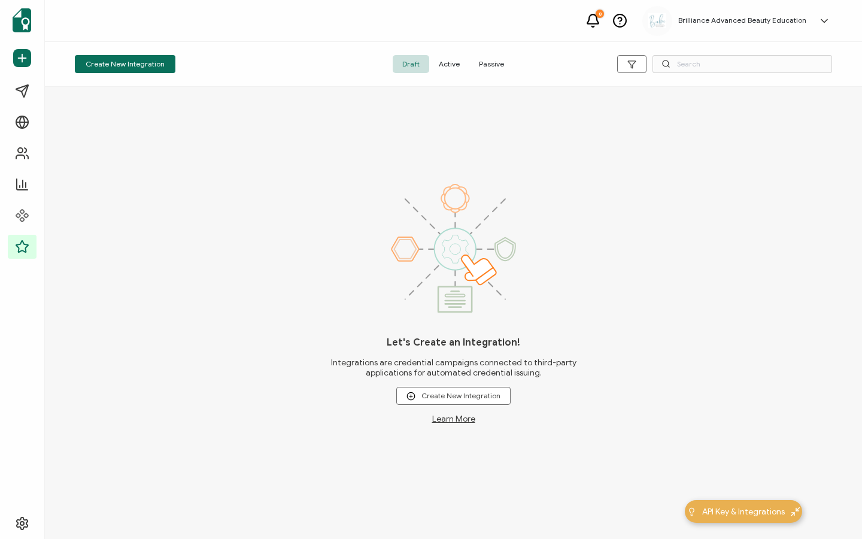
click at [450, 68] on span "Active" at bounding box center [449, 64] width 40 height 18
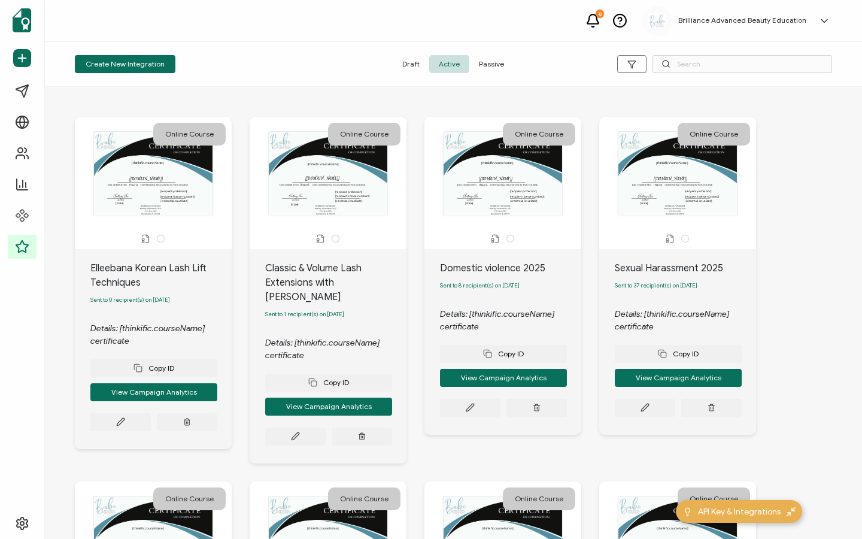
click at [767, 75] on div "Create New Integration Draft Active Passive" at bounding box center [453, 64] width 817 height 45
click at [765, 65] on input "text" at bounding box center [743, 64] width 180 height 18
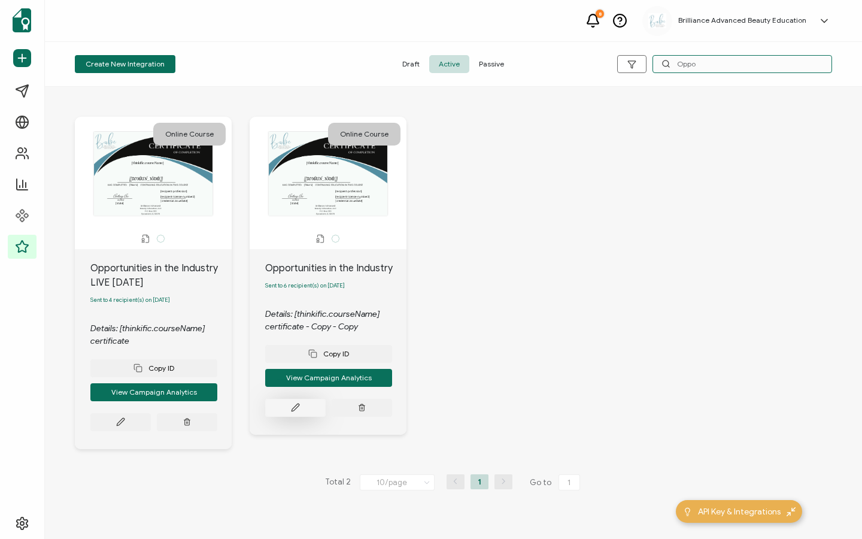
type input "Oppo"
click at [125, 417] on icon at bounding box center [120, 421] width 9 height 9
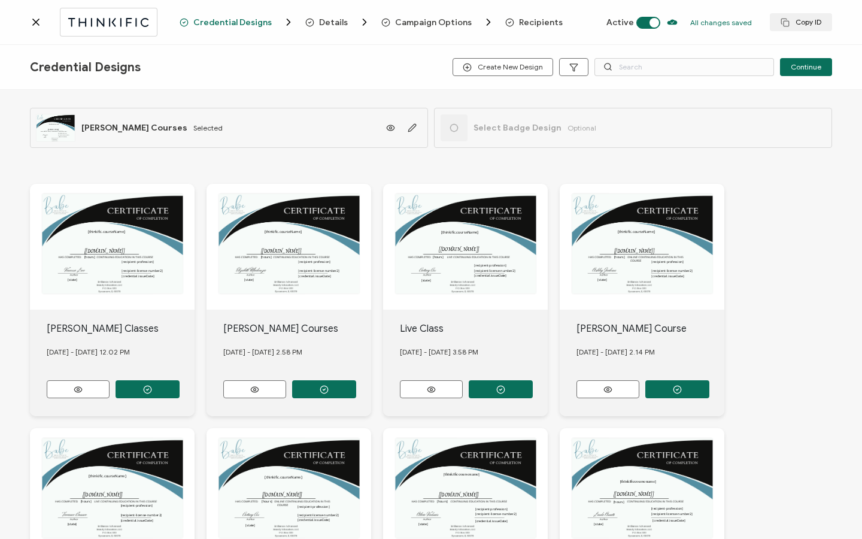
click at [541, 22] on span "Recipients" at bounding box center [541, 22] width 44 height 9
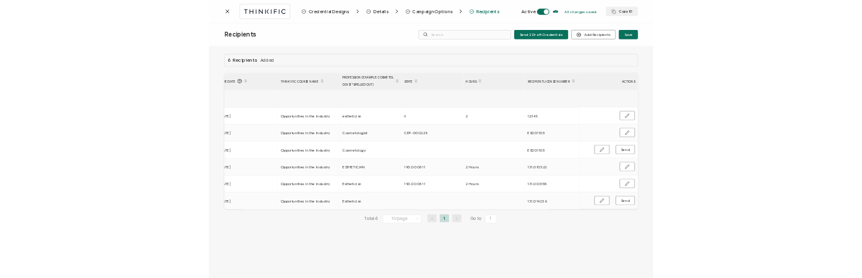
scroll to position [0, 572]
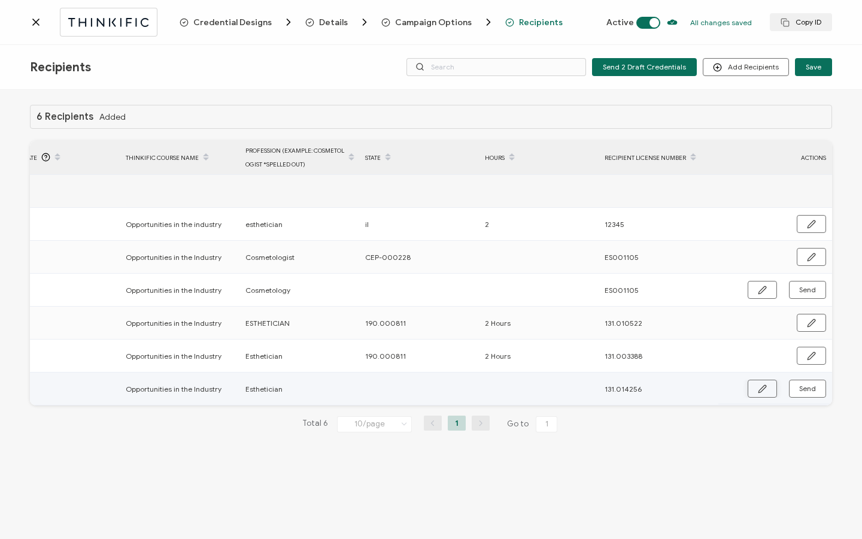
click at [761, 390] on icon "button" at bounding box center [762, 388] width 9 height 9
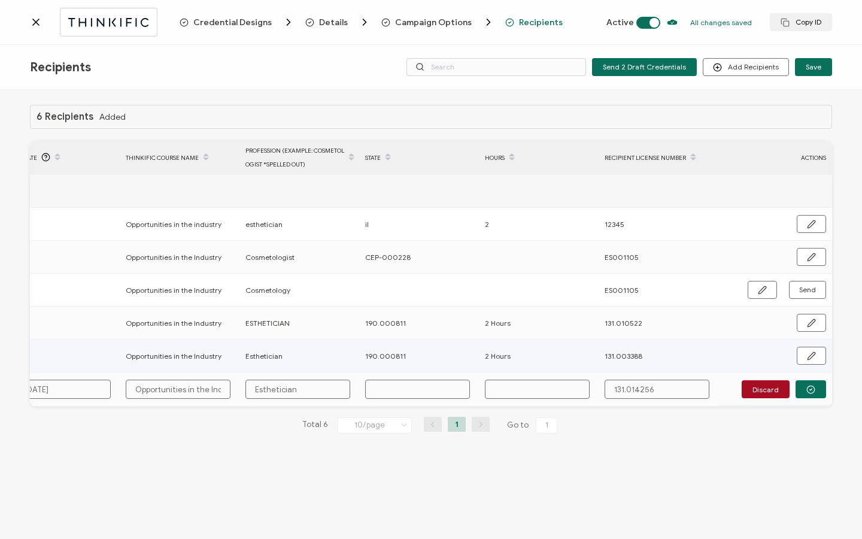
drag, startPoint x: 404, startPoint y: 353, endPoint x: 352, endPoint y: 352, distance: 52.1
click at [351, 352] on tr "[PERSON_NAME] [EMAIL_ADDRESS][DOMAIN_NAME] Sent [DATE] Opportunities in the Ind…" at bounding box center [145, 356] width 1374 height 33
copy tr "190.000811"
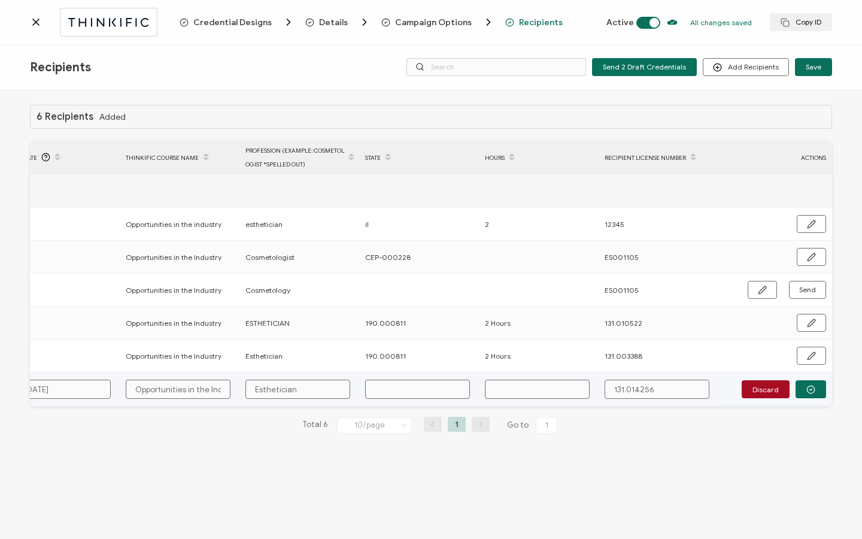
click at [398, 390] on input "text" at bounding box center [417, 389] width 105 height 19
paste input "190.000811"
type input "190.000811"
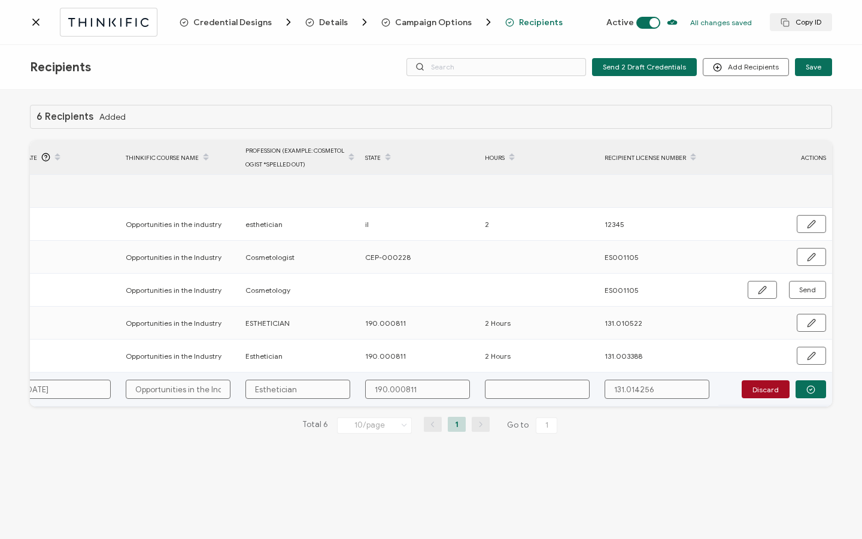
drag, startPoint x: 546, startPoint y: 391, endPoint x: 541, endPoint y: 387, distance: 6.4
click at [546, 391] on input "text" at bounding box center [537, 389] width 105 height 19
type input "2"
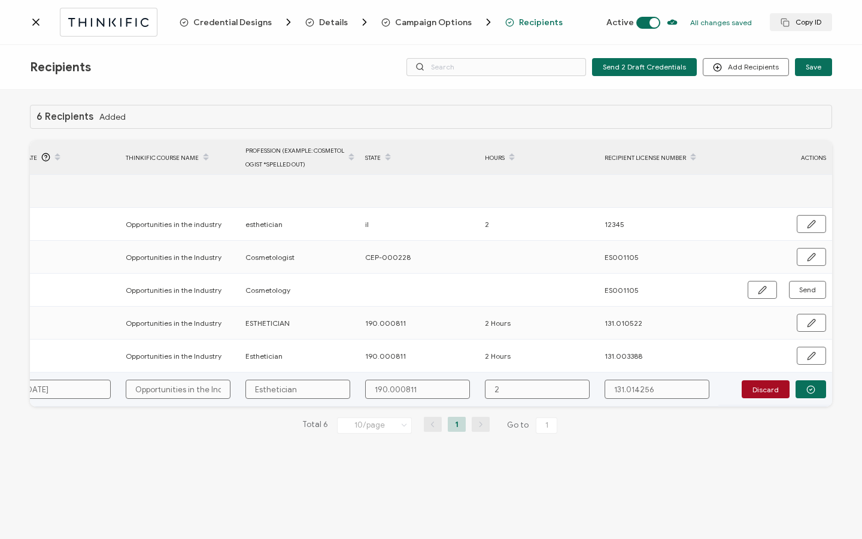
type input "2"
type input "2 H"
type input "2 Ho"
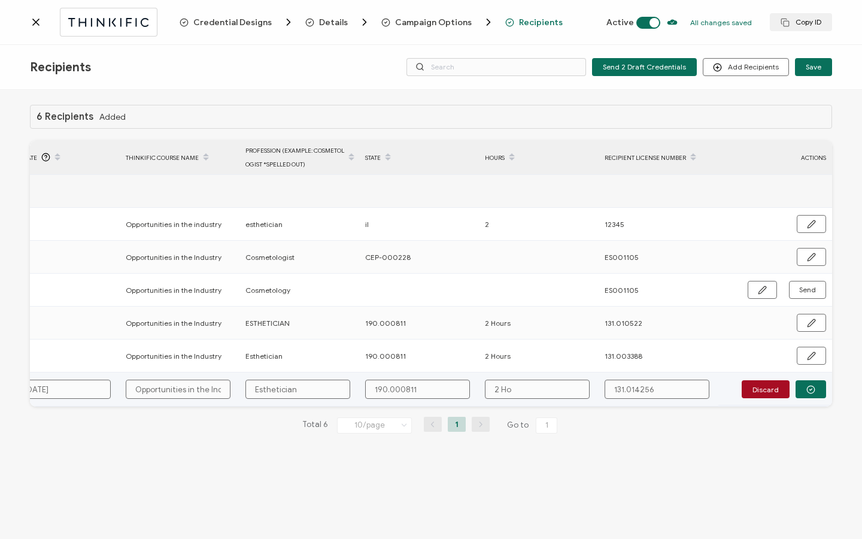
type input "2 Hou"
type input "2 Hour"
type input "2 Hours"
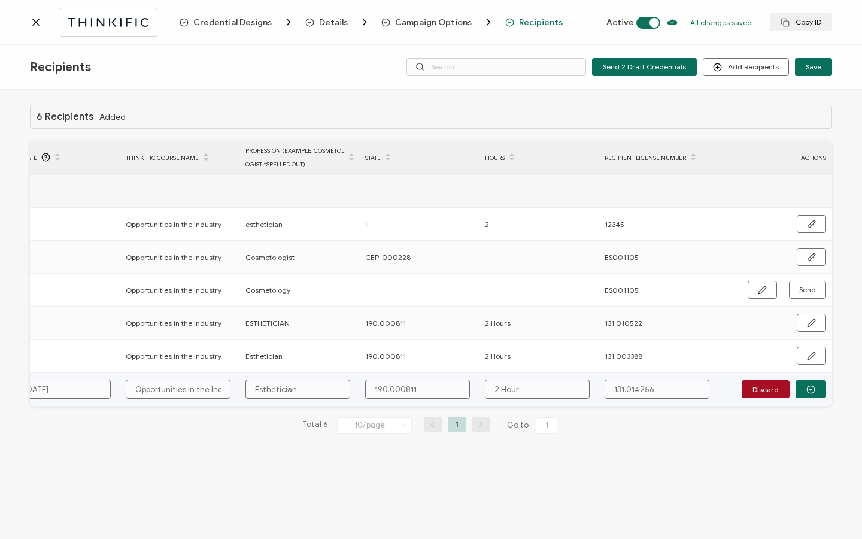
type input "2 Hours"
click at [804, 398] on button "button" at bounding box center [811, 389] width 31 height 18
click at [805, 393] on button "Send" at bounding box center [807, 389] width 37 height 18
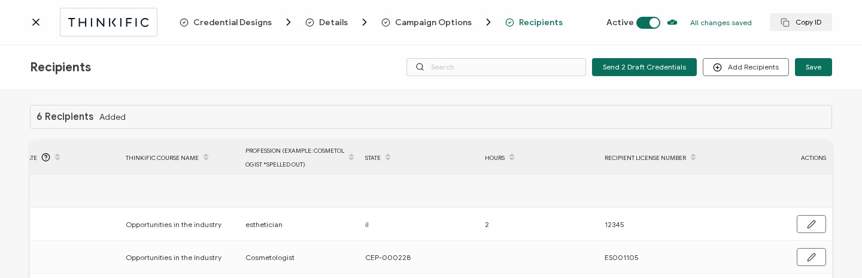
click at [32, 22] on icon at bounding box center [36, 22] width 12 height 12
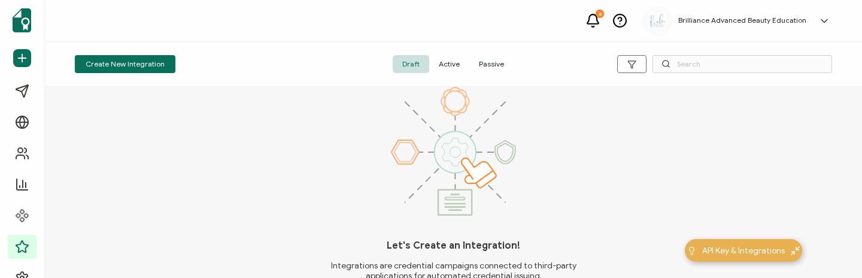
click at [443, 65] on span "Active" at bounding box center [449, 64] width 40 height 18
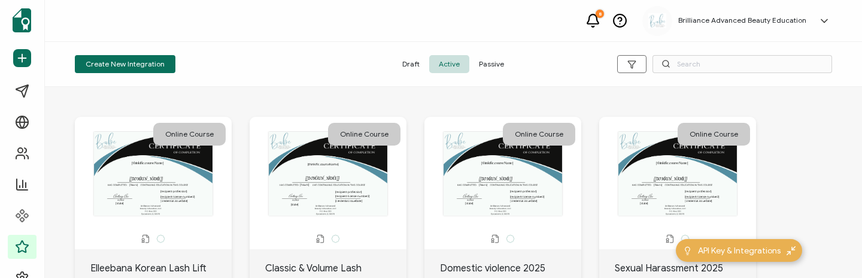
click at [670, 62] on icon at bounding box center [666, 63] width 9 height 9
click at [692, 57] on input "text" at bounding box center [743, 64] width 180 height 18
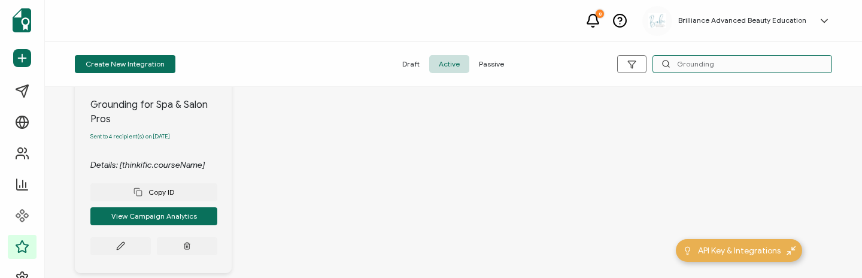
scroll to position [179, 0]
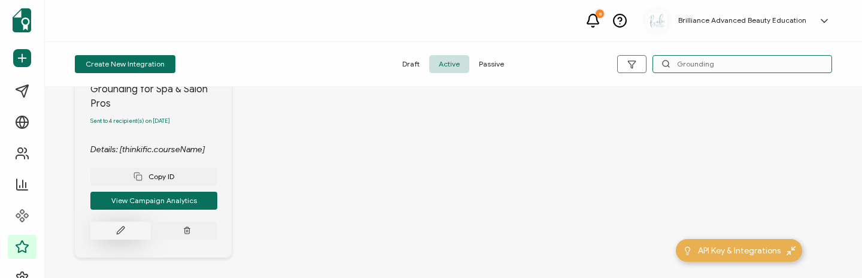
type input "Grounding"
click at [126, 233] on button at bounding box center [120, 231] width 60 height 18
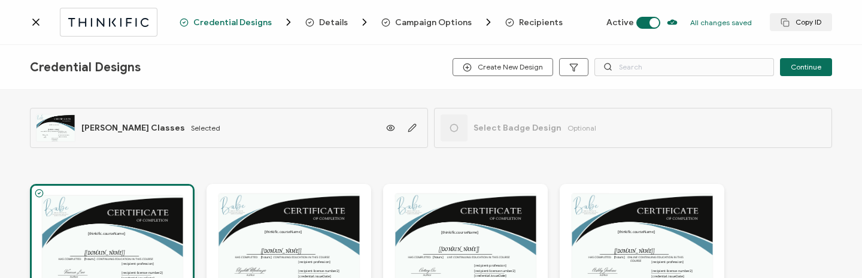
click at [532, 25] on span "Recipients" at bounding box center [541, 22] width 44 height 9
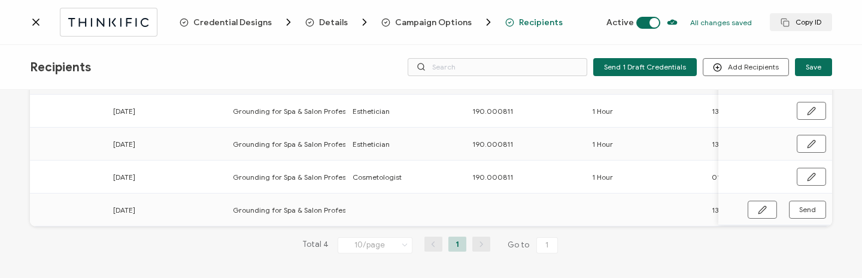
scroll to position [0, 576]
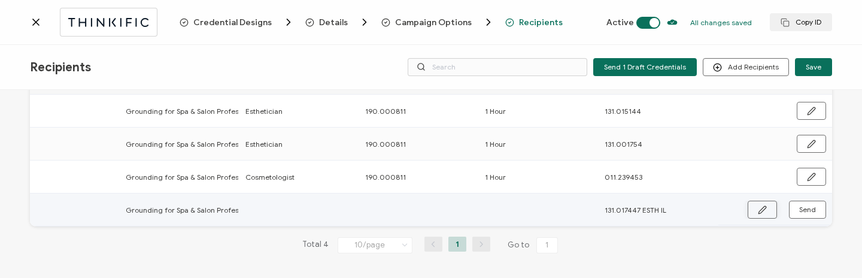
click at [753, 204] on button "button" at bounding box center [762, 210] width 29 height 18
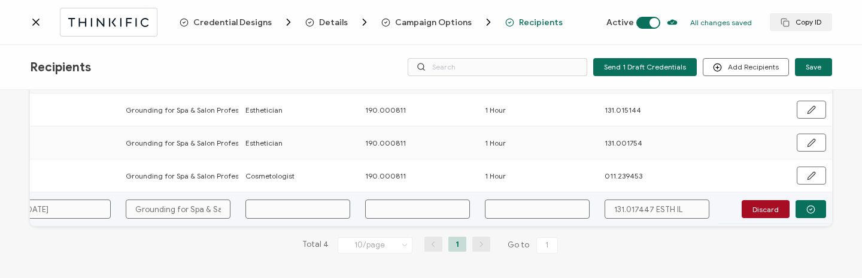
scroll to position [117, 0]
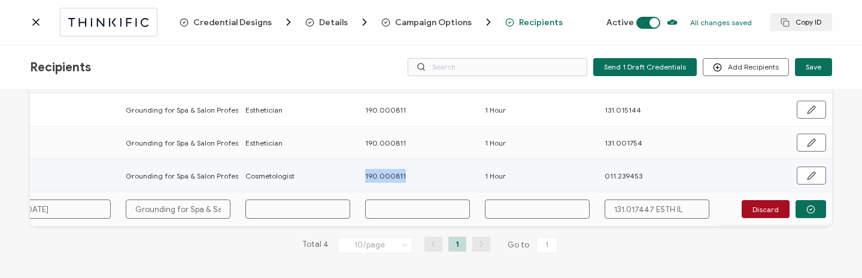
drag, startPoint x: 360, startPoint y: 171, endPoint x: 392, endPoint y: 171, distance: 32.3
click at [416, 172] on div "190.000811" at bounding box center [418, 176] width 119 height 14
copy span "190.000811"
click at [407, 205] on input "text" at bounding box center [417, 208] width 105 height 19
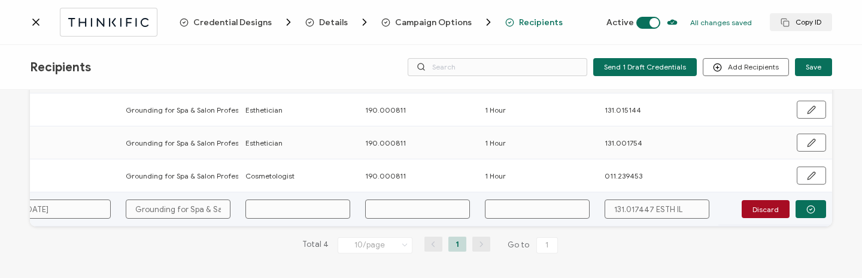
paste input "190.000811"
type input "190.000811"
click at [305, 215] on input "text" at bounding box center [298, 208] width 105 height 19
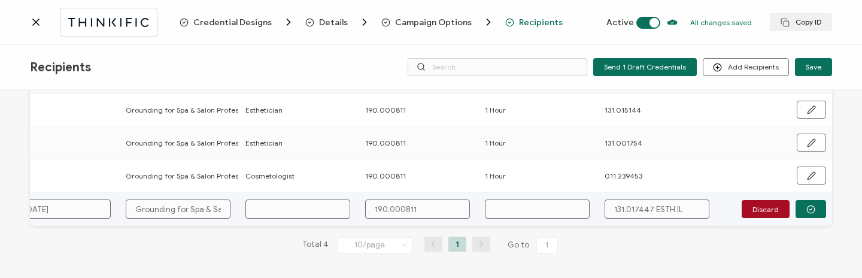
type input "E"
type input "Es"
type input "Est"
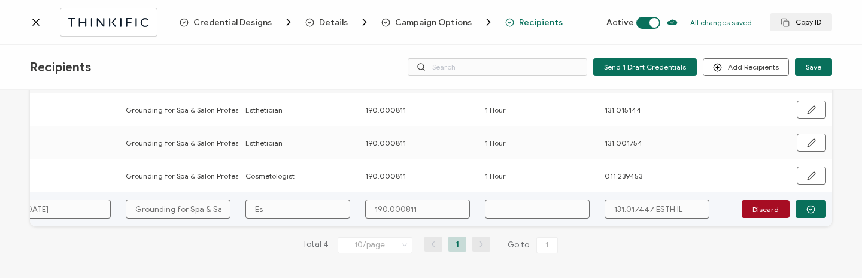
type input "Est"
type input "Esth"
type input "Esthe"
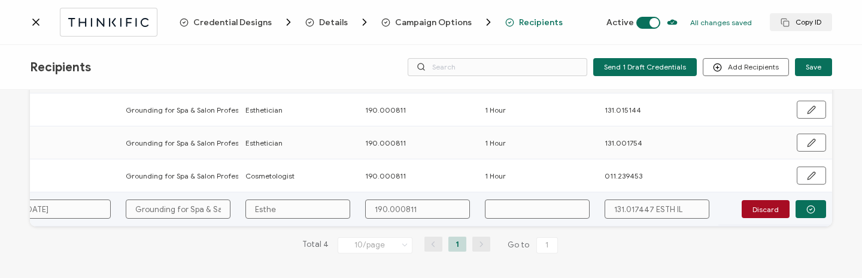
type input "Esthet"
type input "Estheti"
type input "Esthetic"
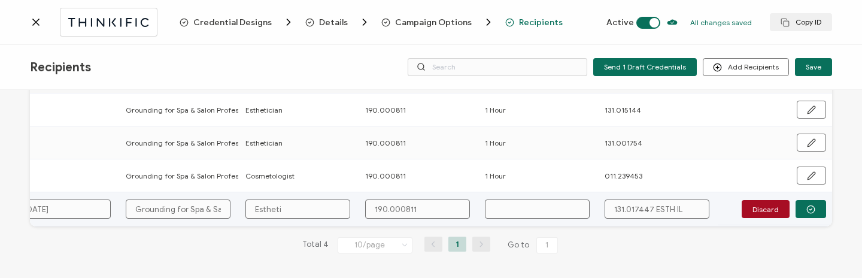
type input "Esthetic"
type input "Esthetici"
type input "Estheticia"
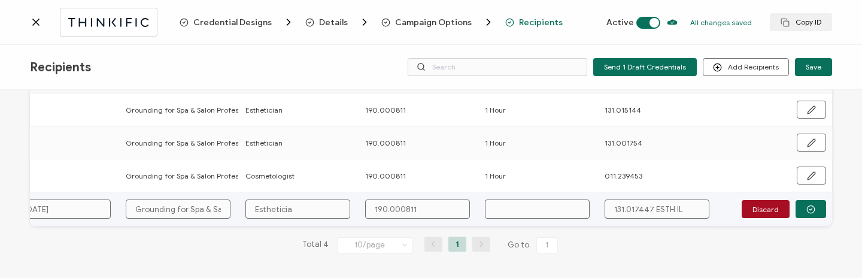
type input "Esthetician"
type input "1"
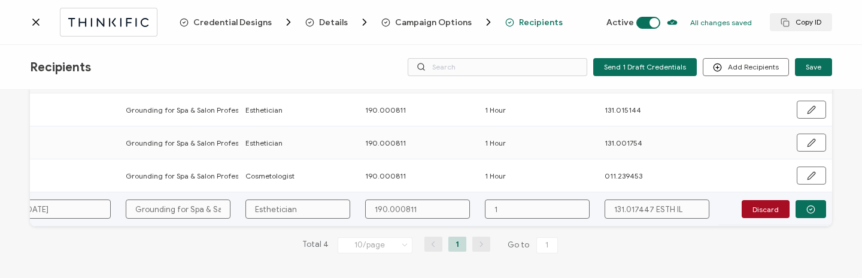
type input "1"
type input "1 H"
type input "1 Ho"
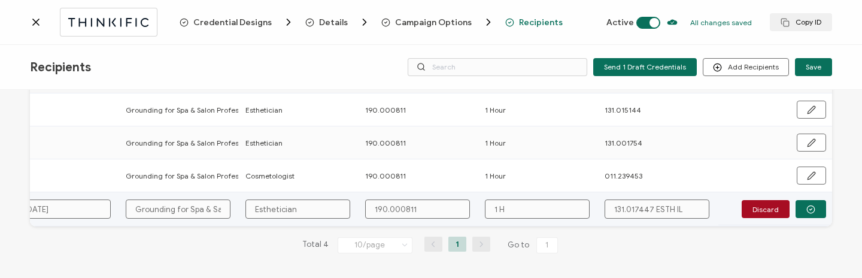
type input "1 Ho"
type input "1 Hou"
type input "1 Hour"
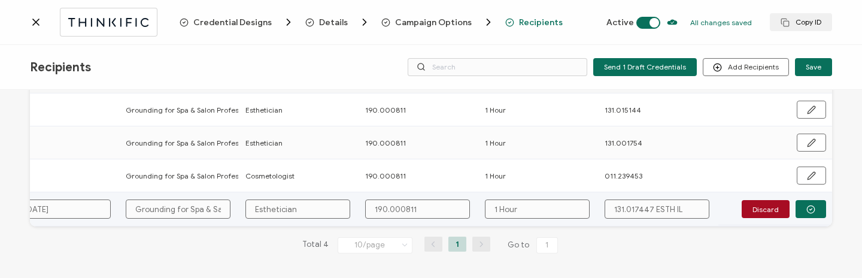
scroll to position [115, 0]
type input "1 Hour"
drag, startPoint x: 651, startPoint y: 208, endPoint x: 694, endPoint y: 212, distance: 43.3
click at [693, 213] on input "131.017447 ESTH IL" at bounding box center [657, 208] width 105 height 19
type input "131.017447 E"
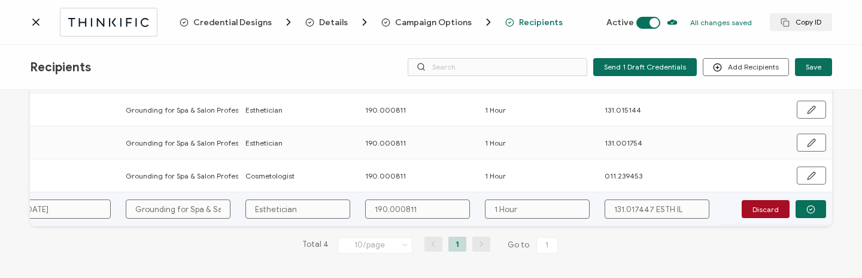
type input "131.017447 E"
type input "131.017447"
click at [812, 214] on button "button" at bounding box center [811, 209] width 31 height 18
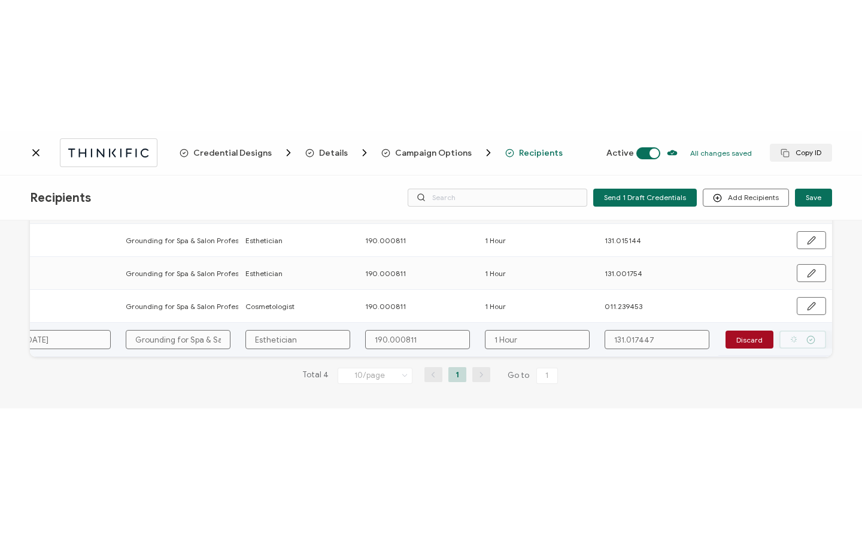
scroll to position [114, 0]
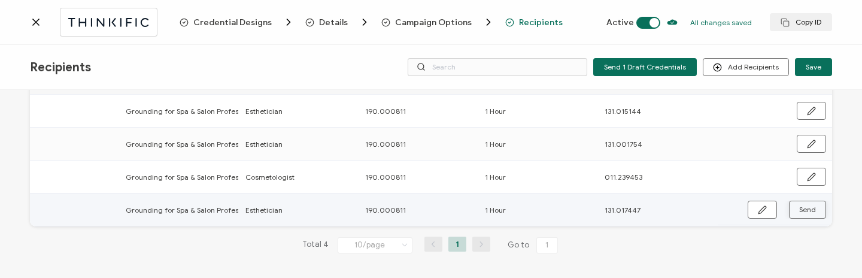
click at [767, 210] on span "Send" at bounding box center [762, 209] width 9 height 9
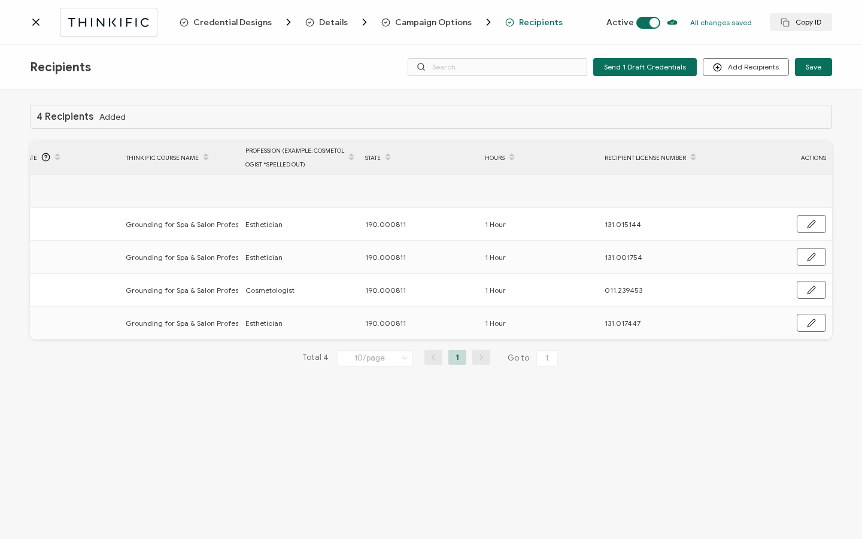
scroll to position [0, 0]
click at [36, 19] on icon at bounding box center [36, 22] width 12 height 12
